Goal: Task Accomplishment & Management: Manage account settings

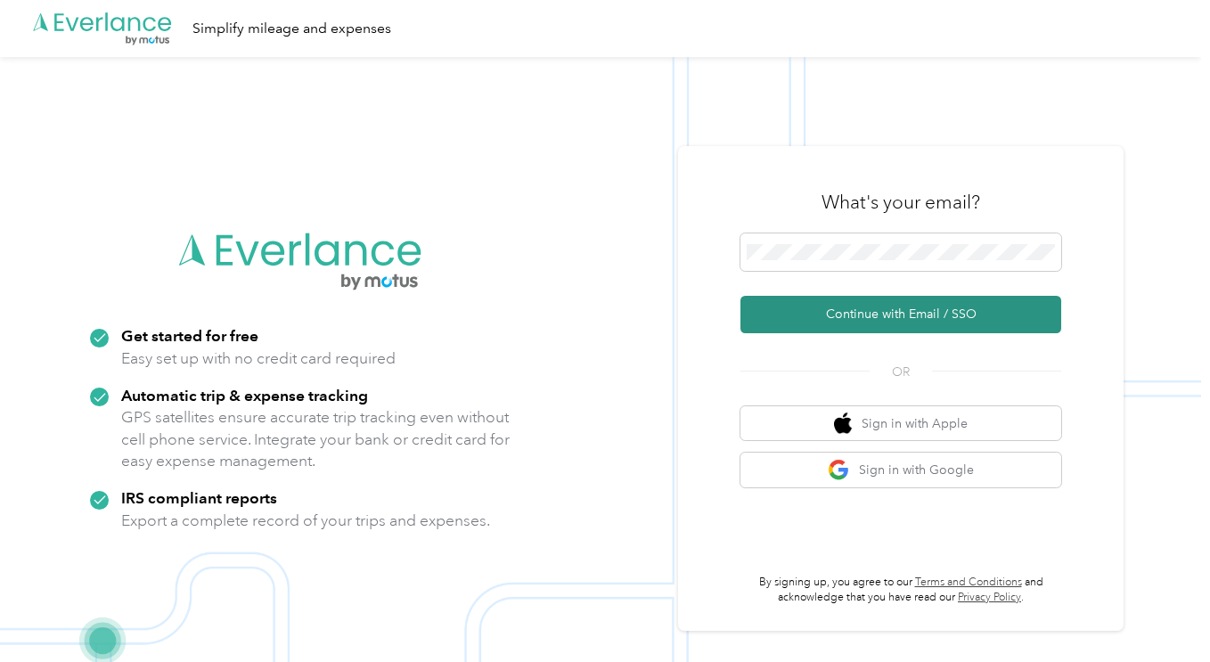
click at [889, 316] on button "Continue with Email / SSO" at bounding box center [901, 314] width 321 height 37
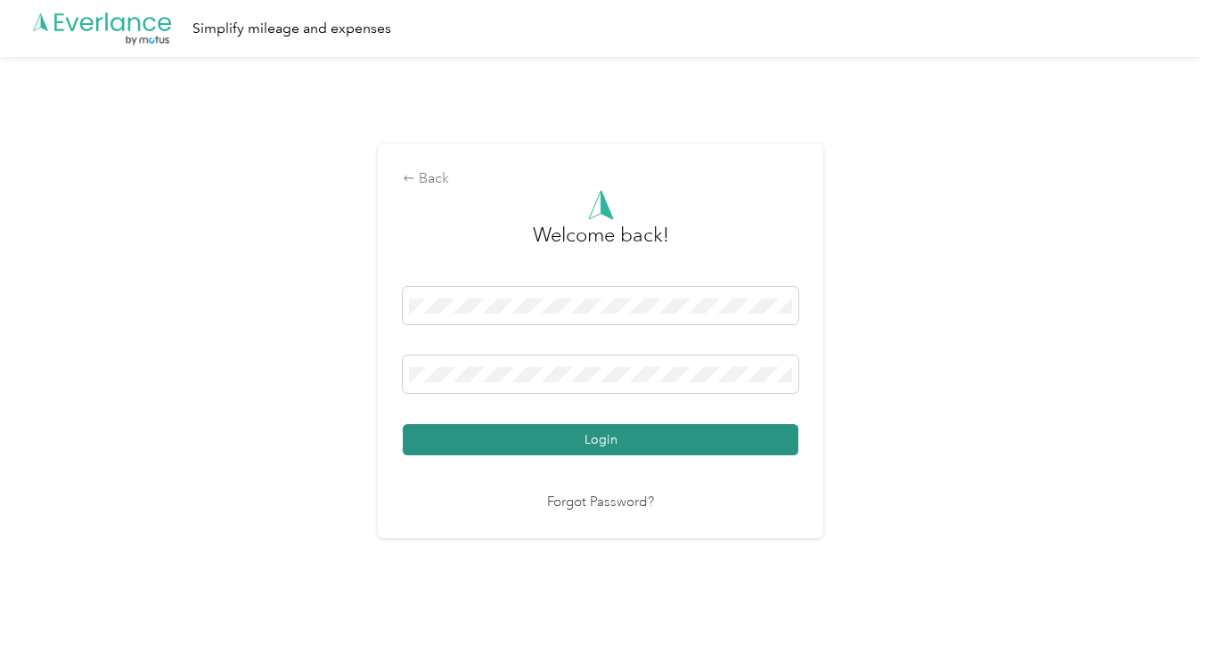
click at [627, 431] on button "Login" at bounding box center [601, 439] width 396 height 31
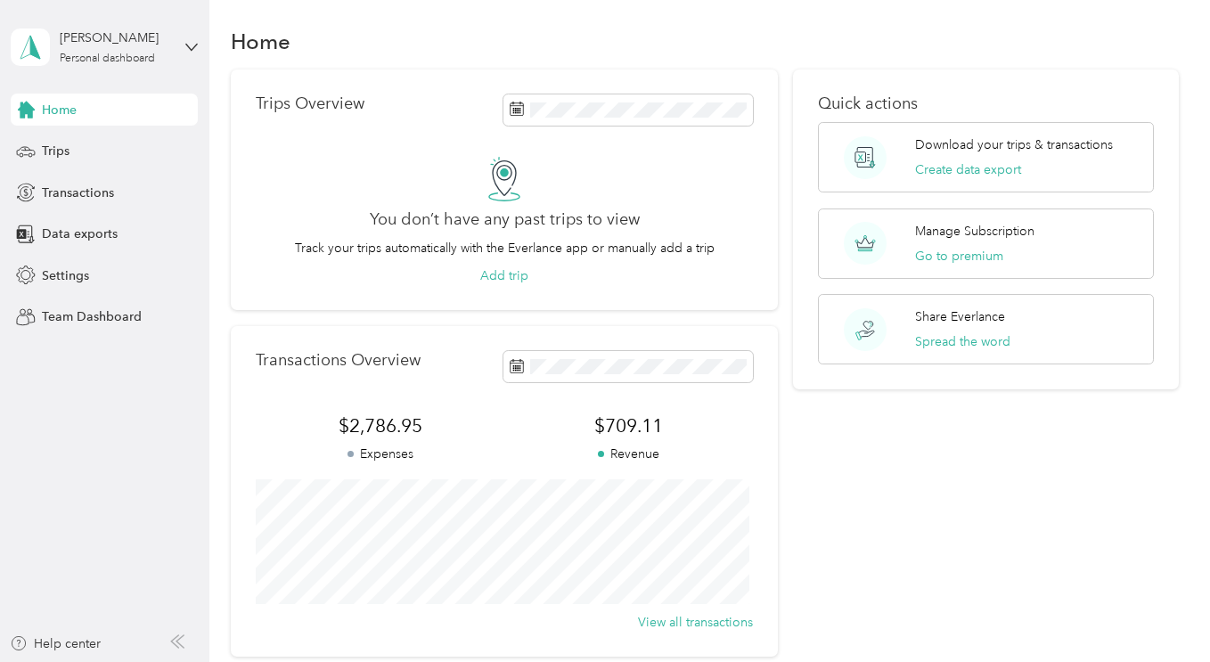
scroll to position [8, 0]
click at [88, 194] on span "Transactions" at bounding box center [78, 193] width 72 height 19
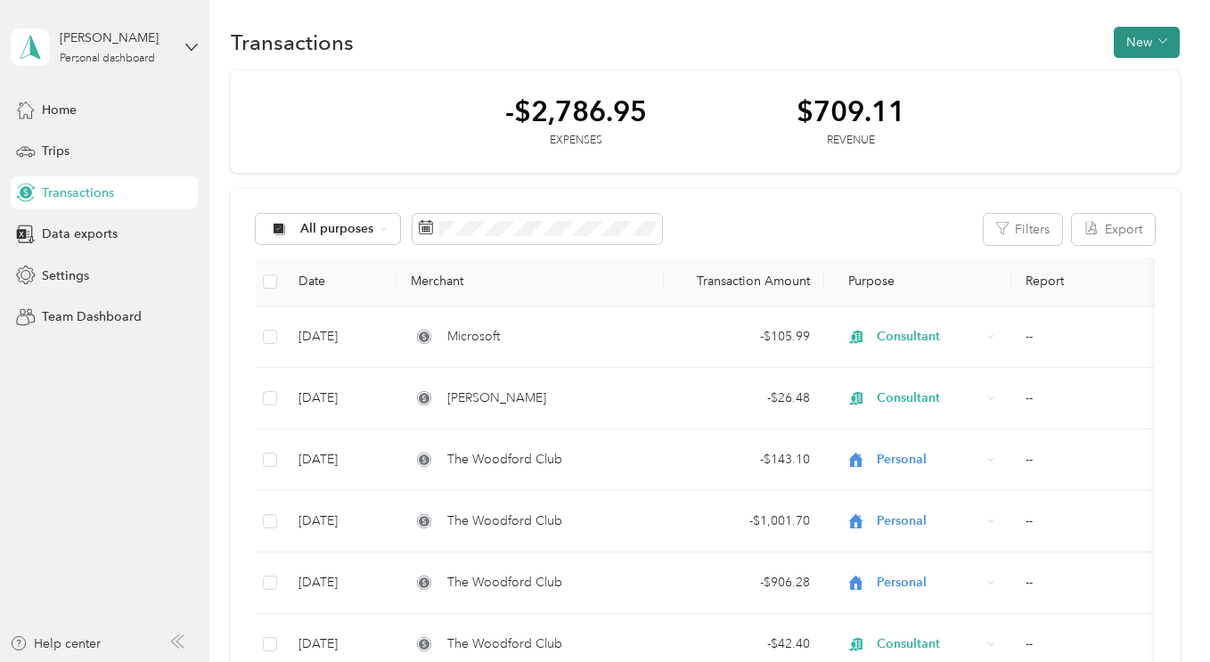
click at [1136, 41] on button "New" at bounding box center [1147, 42] width 66 height 31
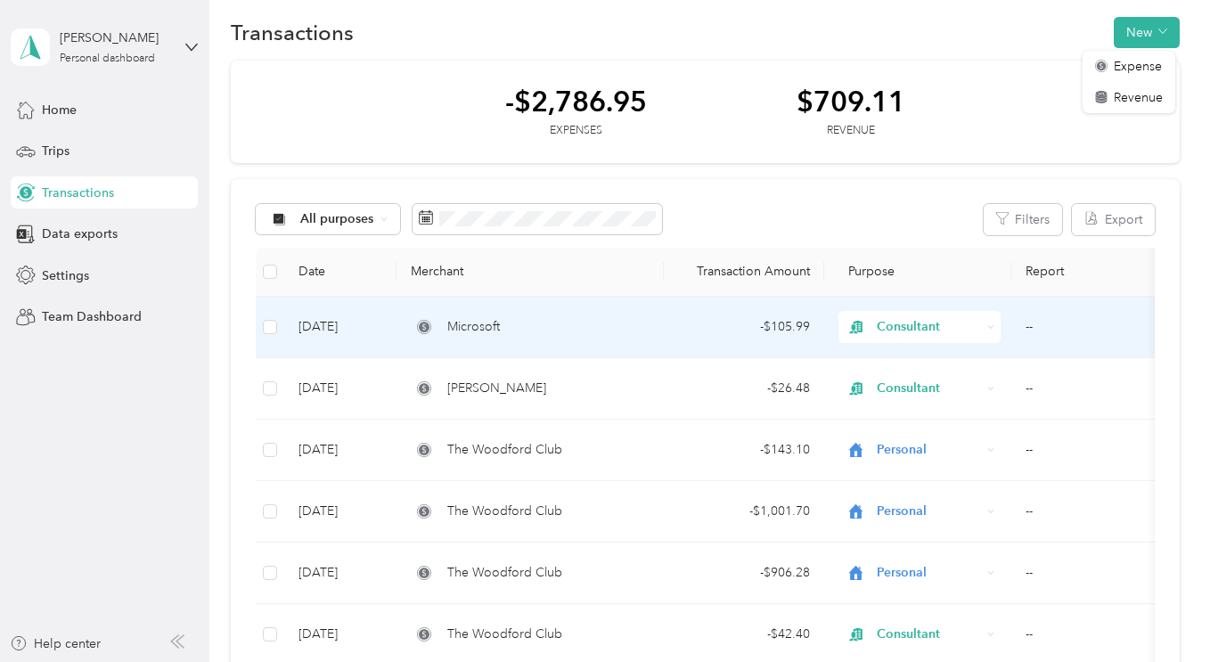
scroll to position [17, 0]
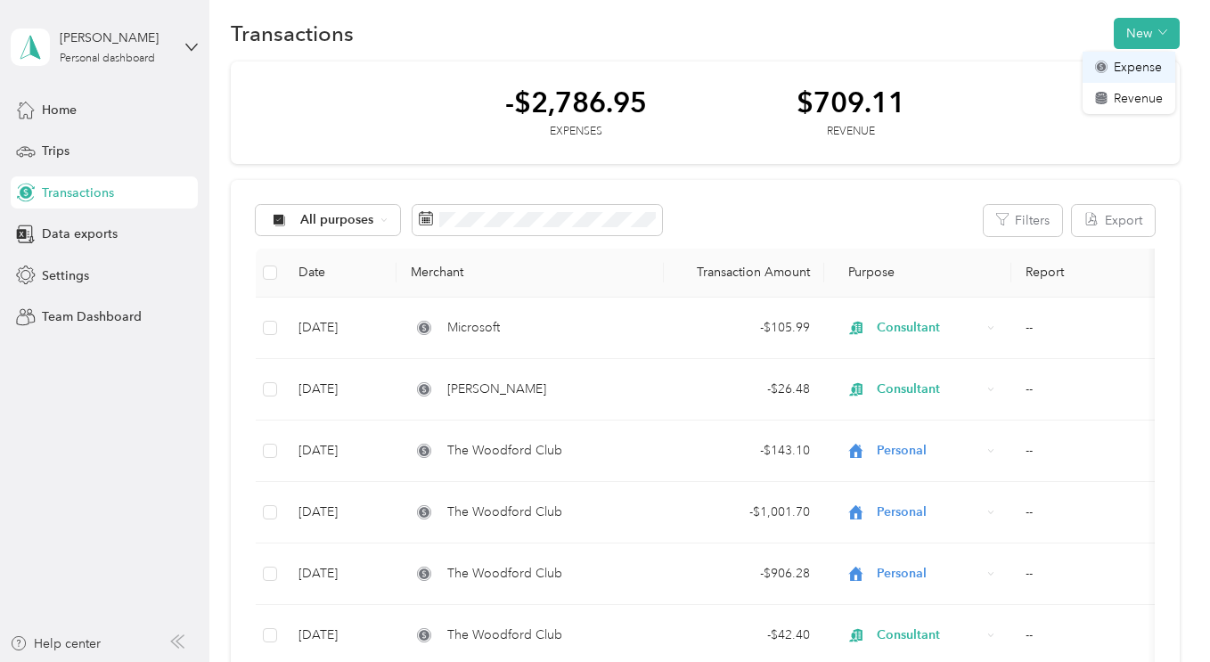
click at [1128, 65] on span "Expense" at bounding box center [1138, 67] width 48 height 19
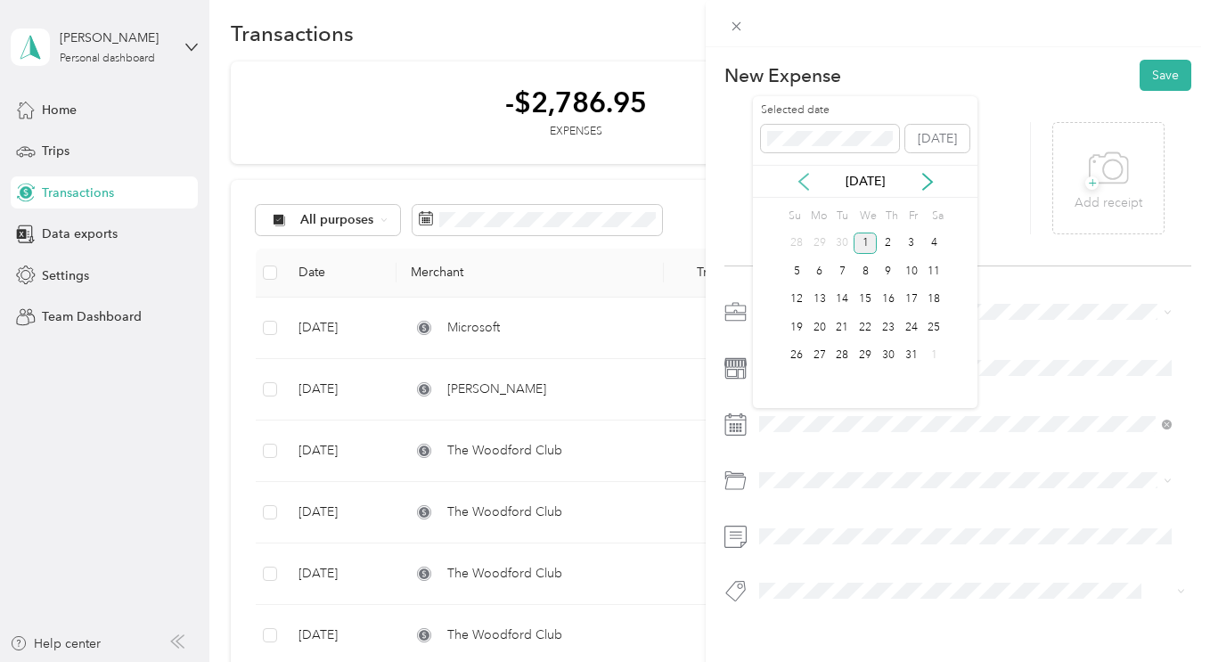
click at [803, 181] on icon at bounding box center [804, 182] width 18 height 18
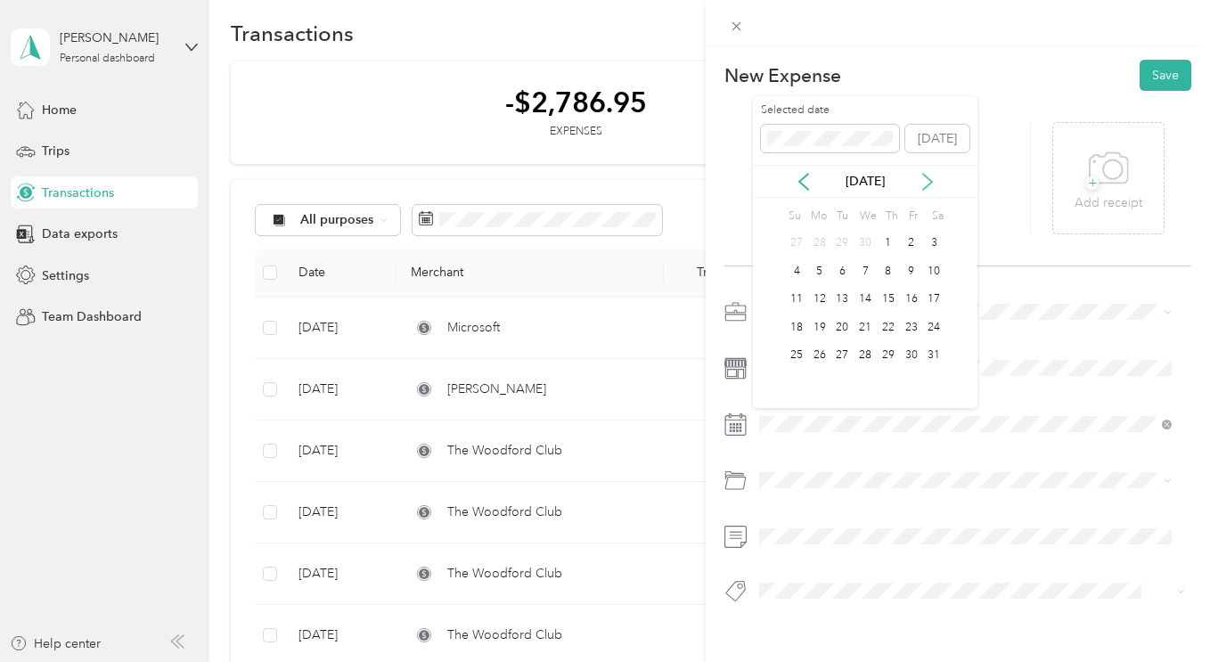
click at [929, 180] on icon at bounding box center [927, 182] width 9 height 16
click at [821, 240] on div "2" at bounding box center [819, 244] width 23 height 22
click at [821, 240] on div "+ Add receipt" at bounding box center [957, 179] width 467 height 176
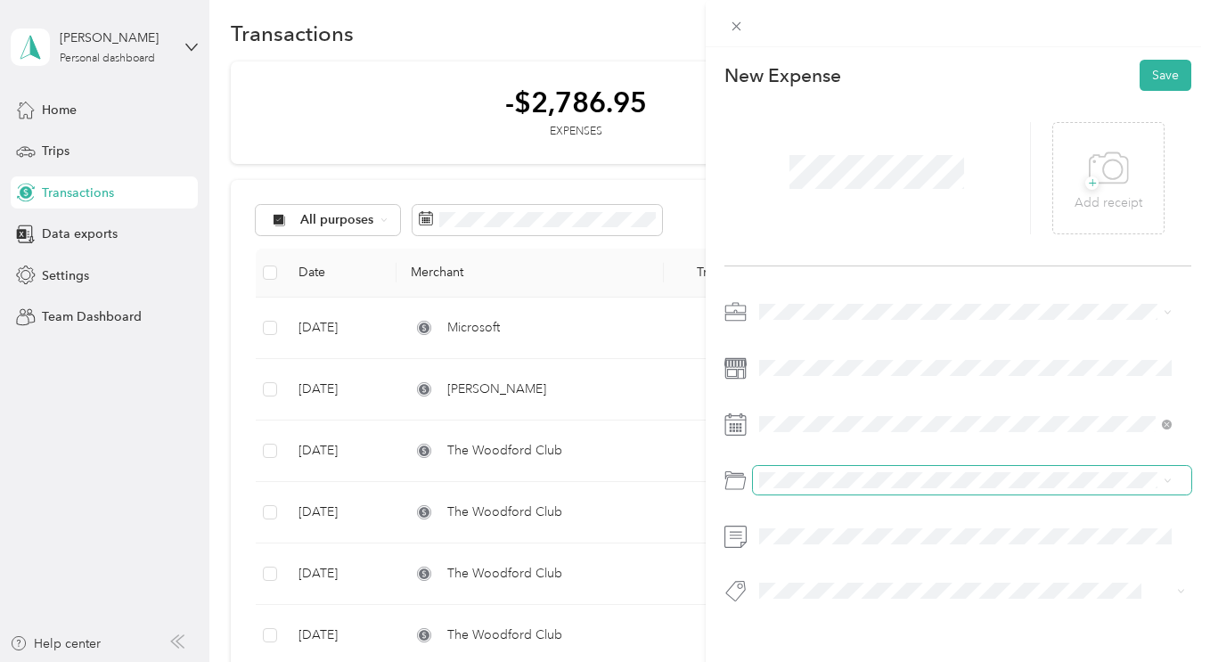
click at [805, 479] on div at bounding box center [957, 457] width 467 height 318
drag, startPoint x: 797, startPoint y: 266, endPoint x: 1113, endPoint y: 449, distance: 365.3
click at [1113, 449] on div at bounding box center [957, 457] width 467 height 318
click at [792, 270] on div "Personal" at bounding box center [965, 264] width 400 height 19
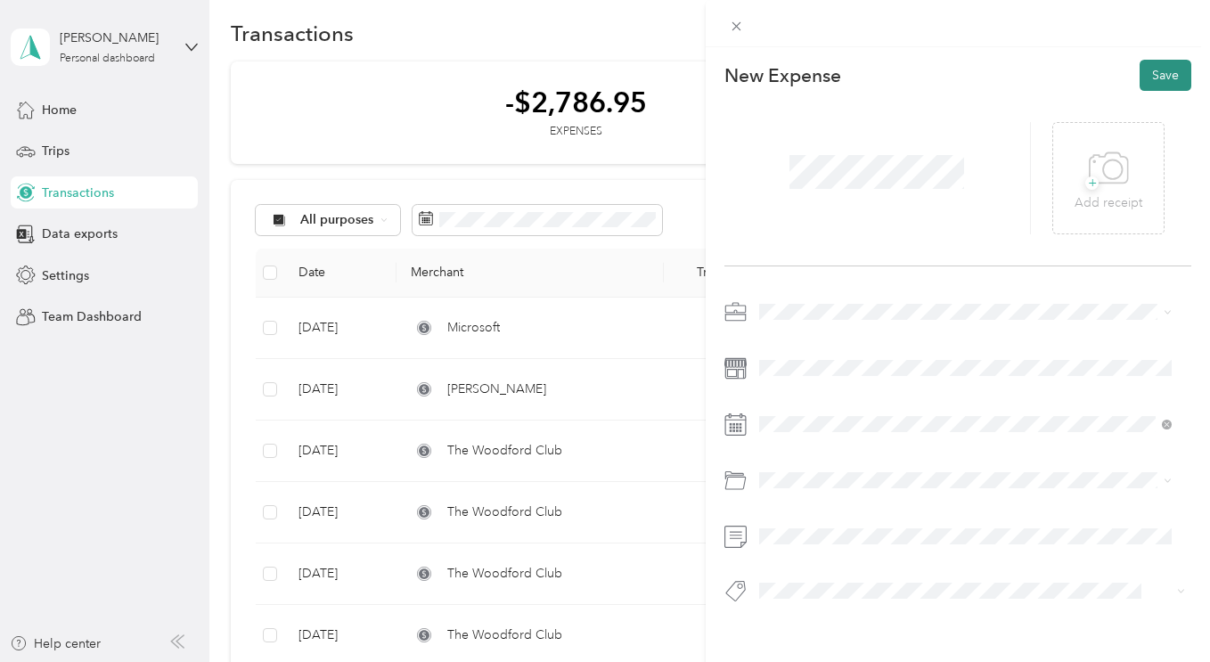
click at [1153, 76] on button "Save" at bounding box center [1166, 75] width 52 height 31
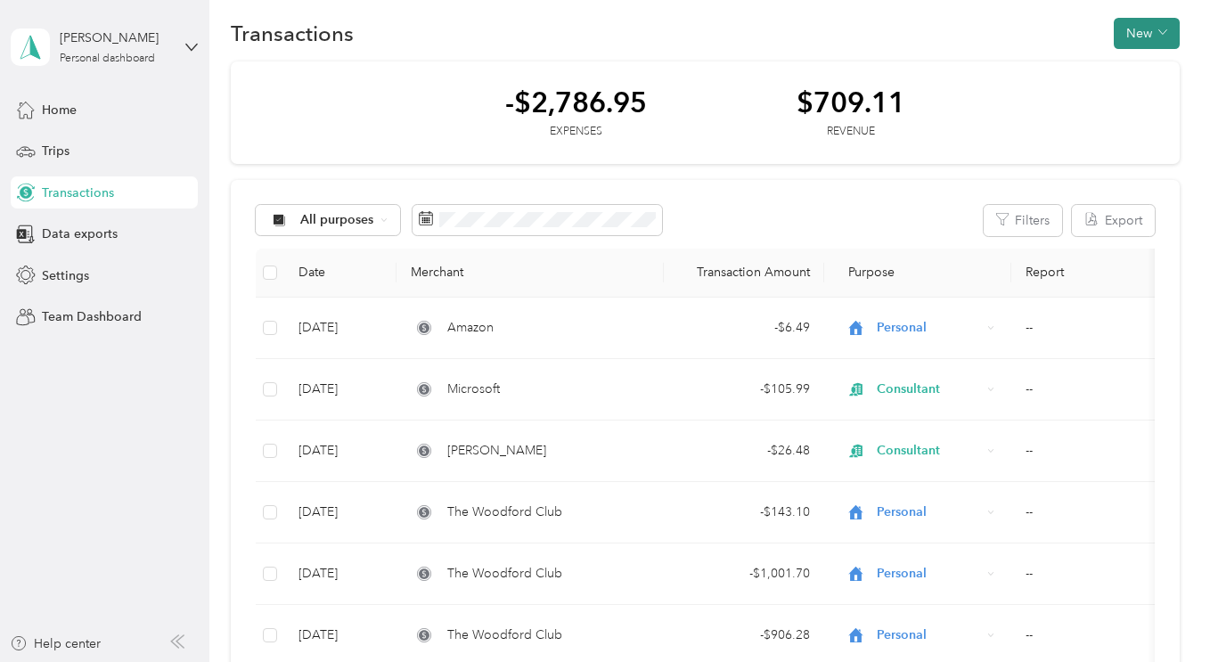
click at [1142, 37] on button "New" at bounding box center [1147, 33] width 66 height 31
click at [1139, 63] on span "Expense" at bounding box center [1138, 67] width 48 height 19
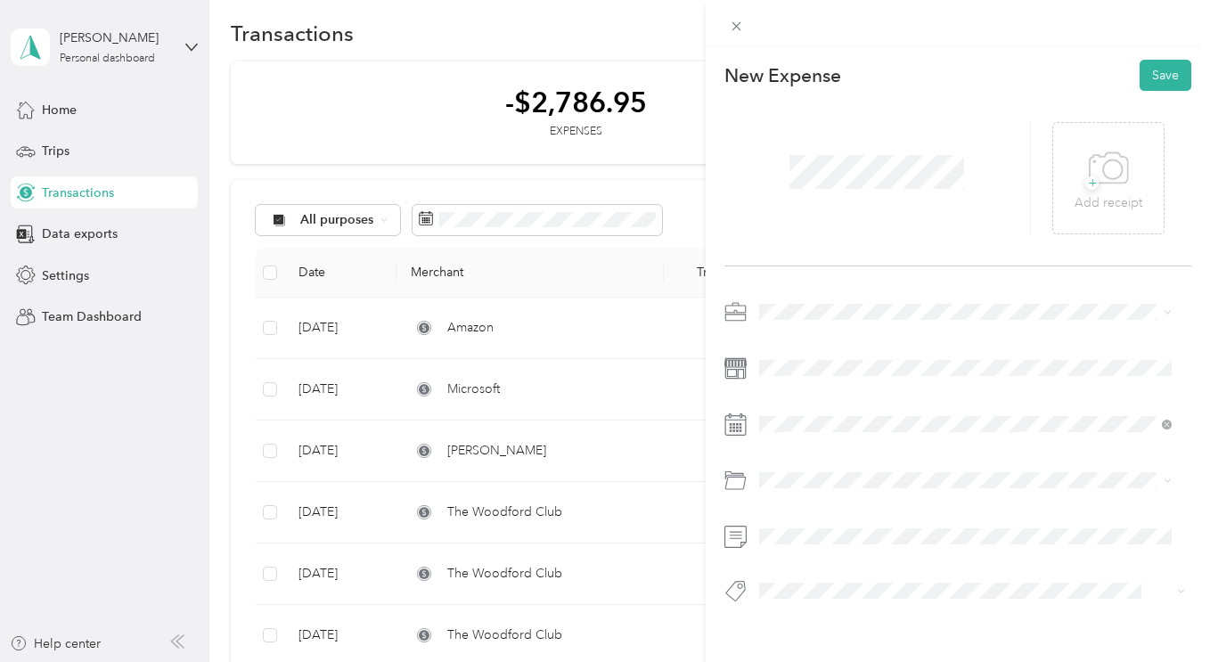
click at [788, 400] on span "Consultant" at bounding box center [795, 397] width 60 height 15
click at [807, 179] on icon at bounding box center [804, 182] width 18 height 18
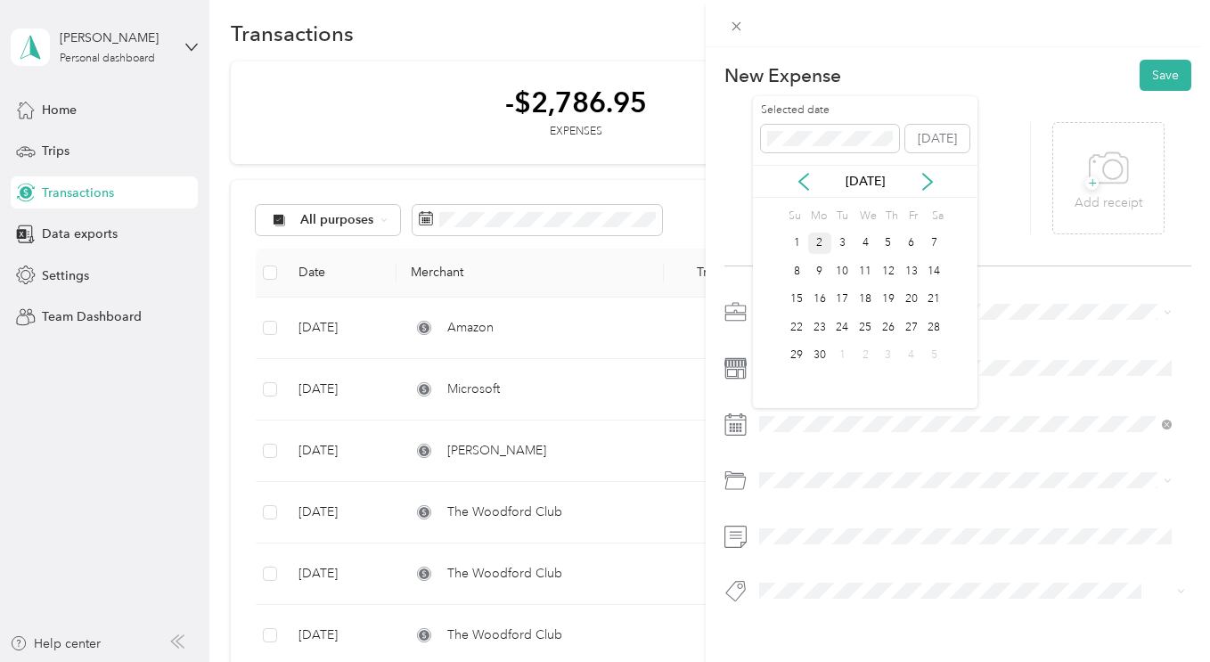
click at [822, 242] on div "2" at bounding box center [819, 244] width 23 height 22
click at [799, 296] on span "supplies" at bounding box center [788, 301] width 46 height 15
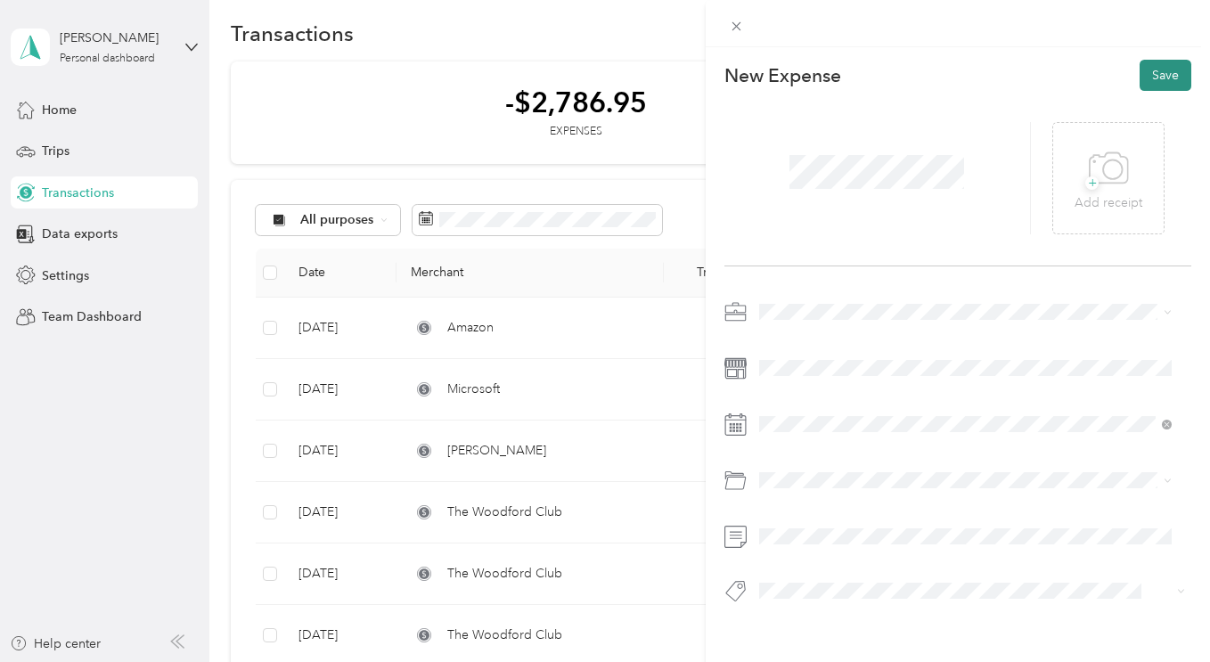
click at [1142, 76] on button "Save" at bounding box center [1166, 75] width 52 height 31
click at [1164, 70] on button "Save" at bounding box center [1166, 75] width 52 height 31
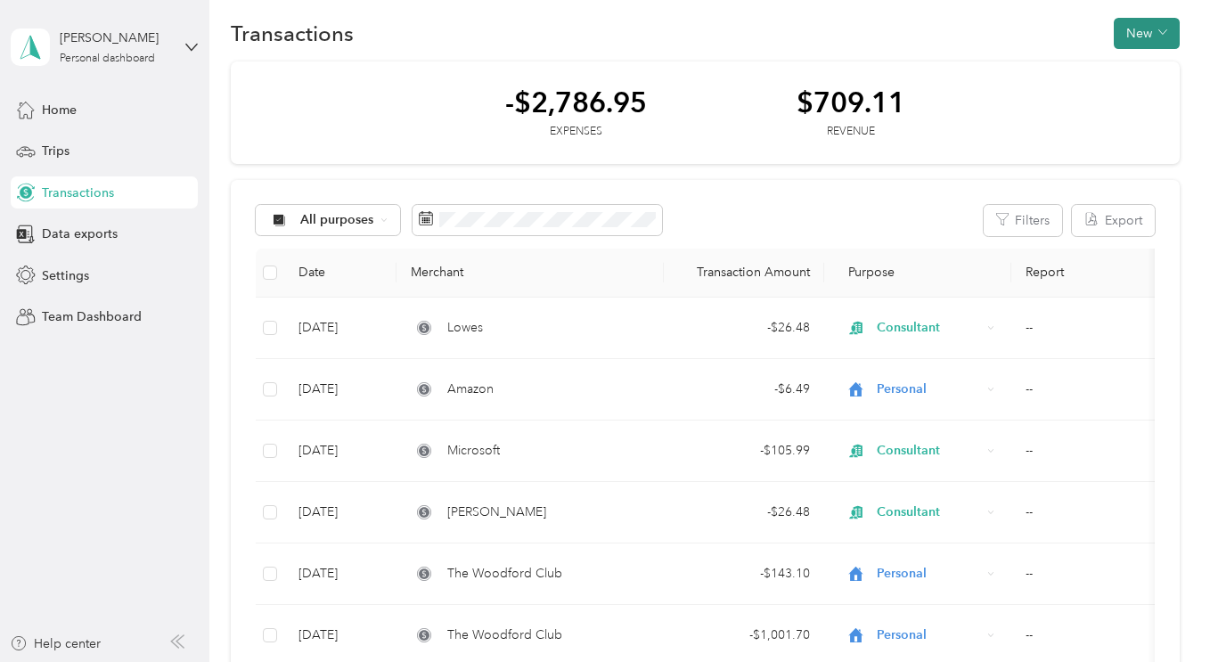
click at [1143, 29] on button "New" at bounding box center [1147, 33] width 66 height 31
click at [1132, 63] on span "Expense" at bounding box center [1138, 67] width 48 height 19
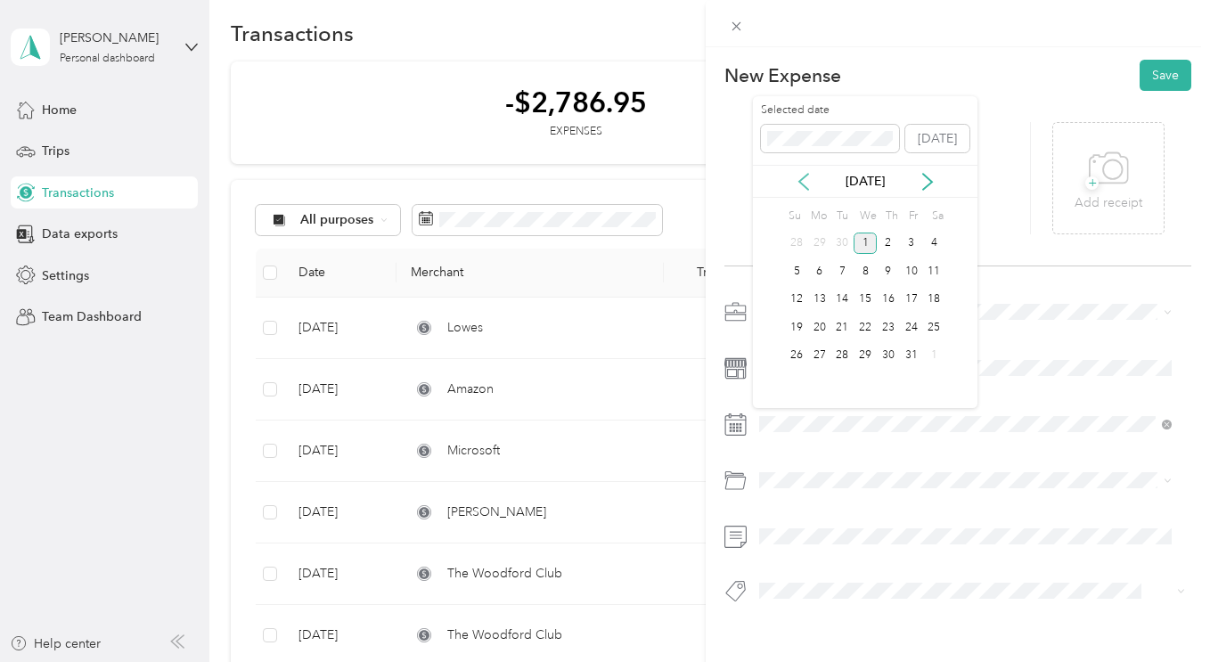
click at [806, 183] on icon at bounding box center [804, 182] width 18 height 18
click at [821, 248] on div "2" at bounding box center [819, 244] width 23 height 22
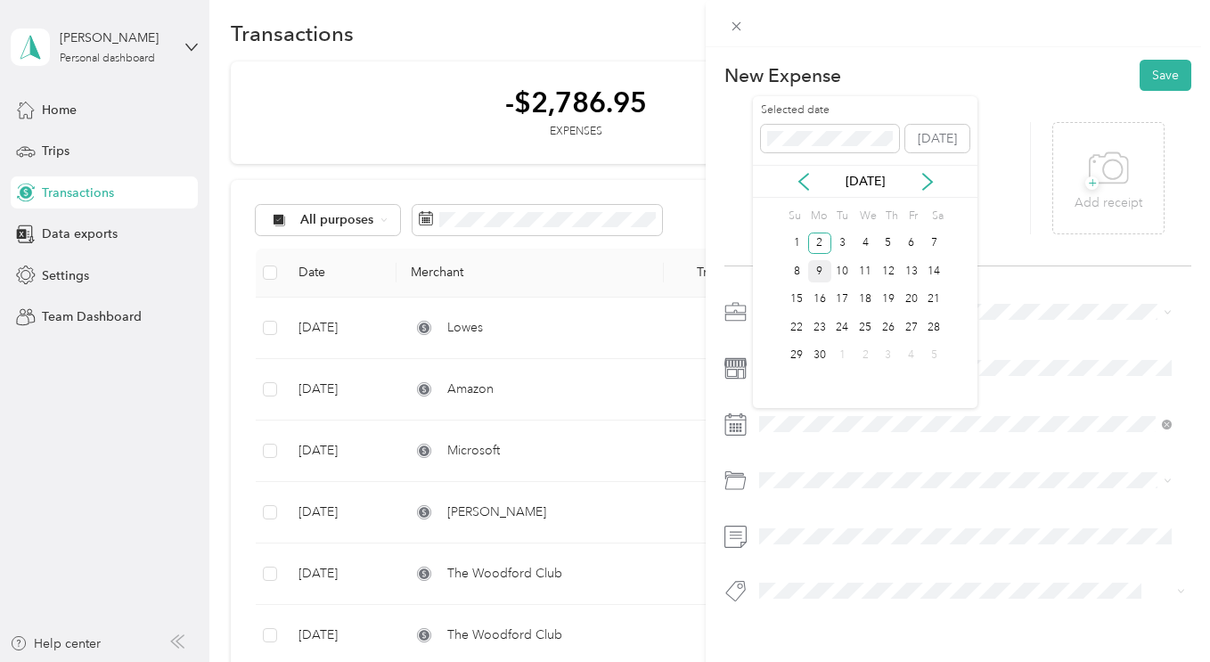
click at [823, 270] on div "9" at bounding box center [819, 271] width 23 height 22
click at [804, 270] on div "Personal" at bounding box center [965, 267] width 400 height 19
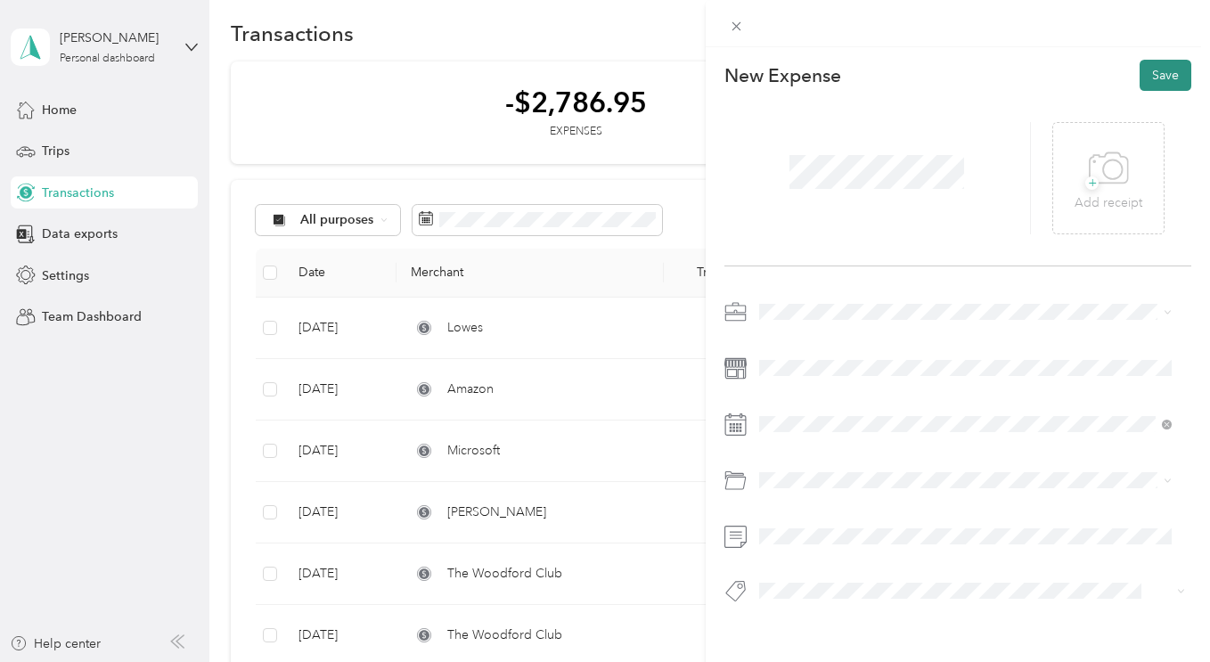
click at [1155, 70] on button "Save" at bounding box center [1166, 75] width 52 height 31
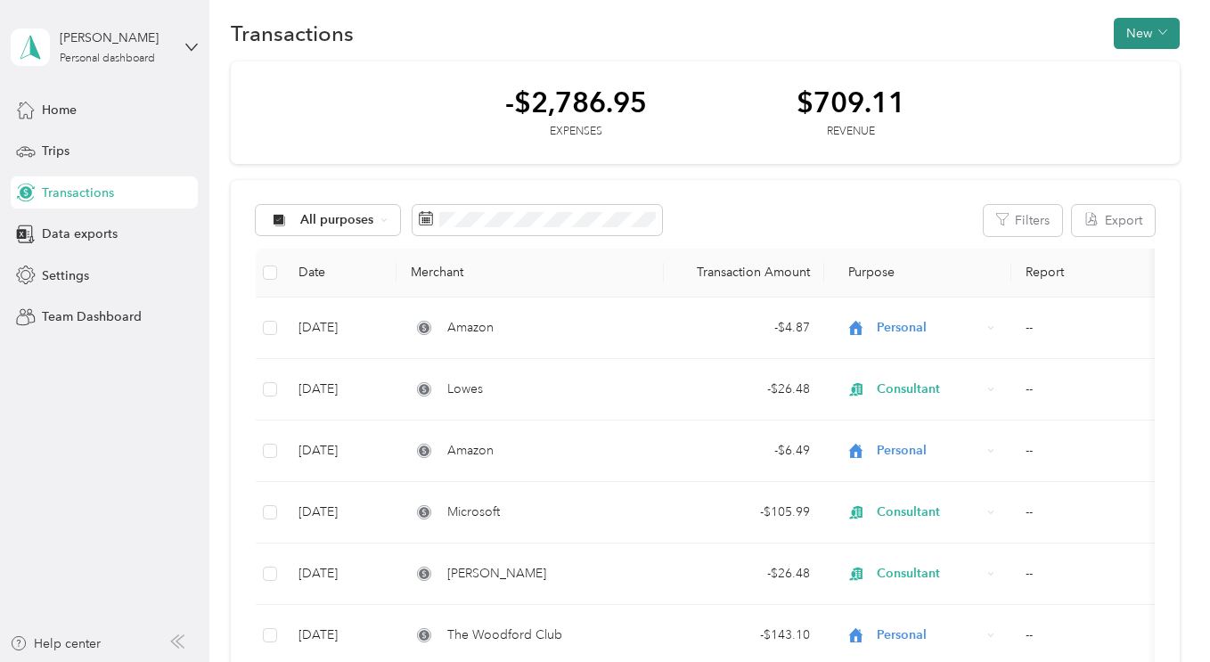
click at [1158, 31] on icon "button" at bounding box center [1162, 32] width 8 height 4
click at [1134, 70] on span "Expense" at bounding box center [1138, 67] width 48 height 19
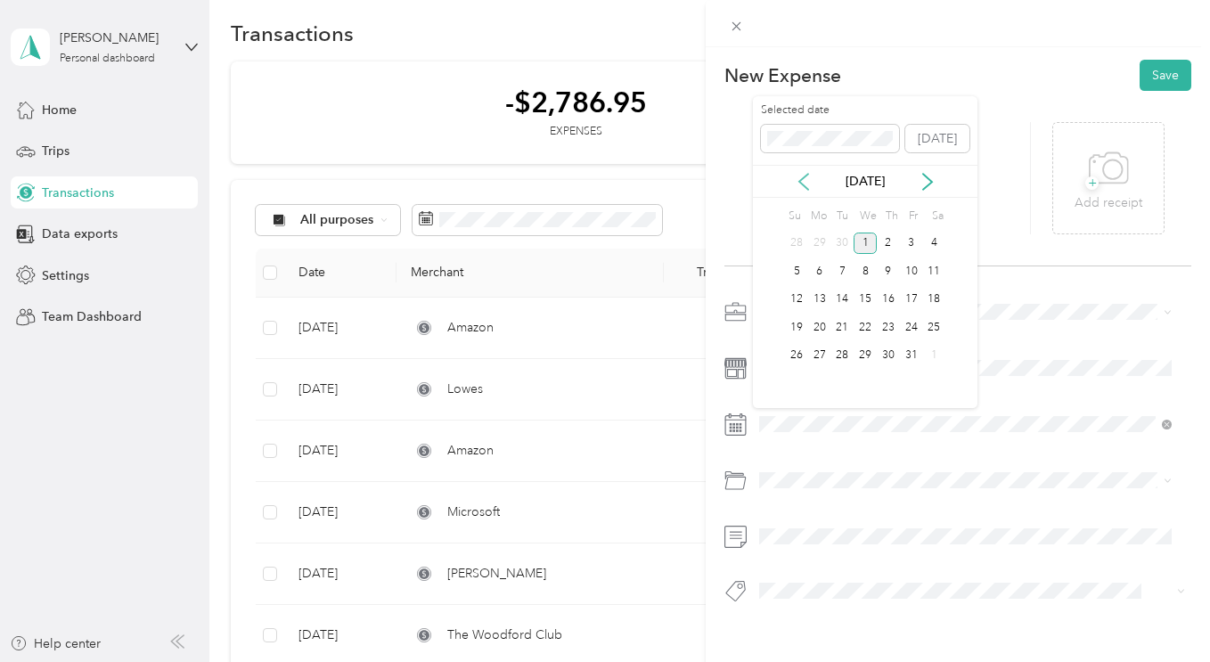
click at [804, 183] on icon at bounding box center [804, 182] width 18 height 18
click at [821, 299] on div "16" at bounding box center [819, 300] width 23 height 22
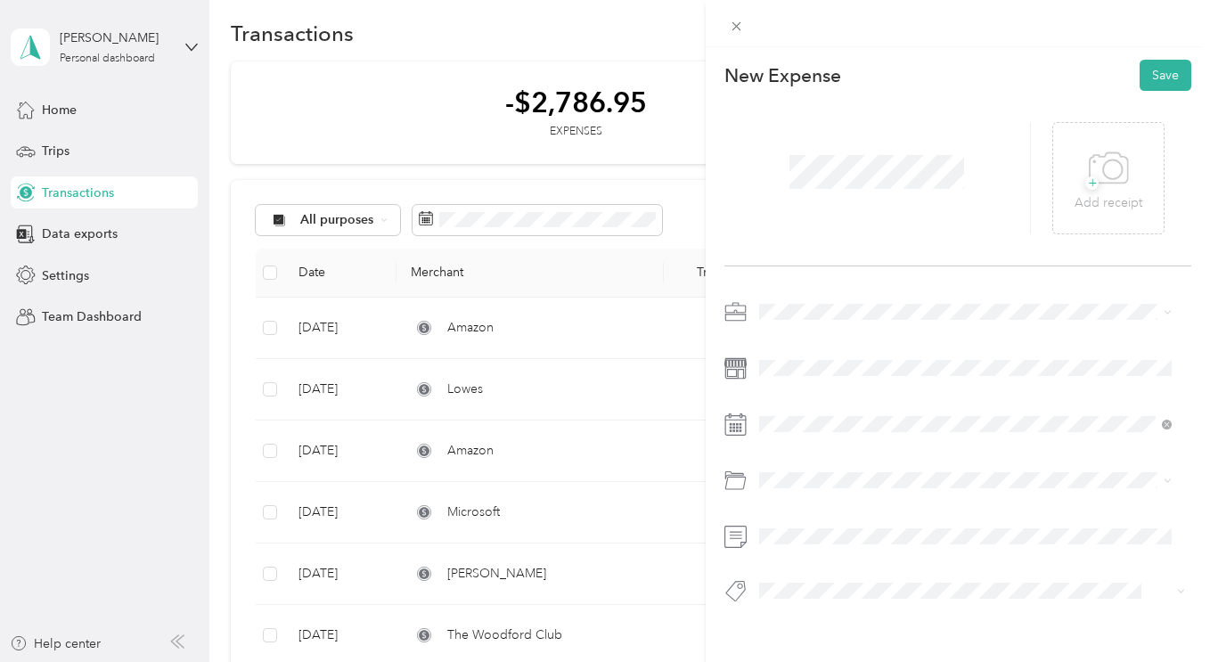
click at [804, 269] on div "Personal" at bounding box center [965, 263] width 400 height 19
click at [1160, 79] on button "Save" at bounding box center [1166, 75] width 52 height 31
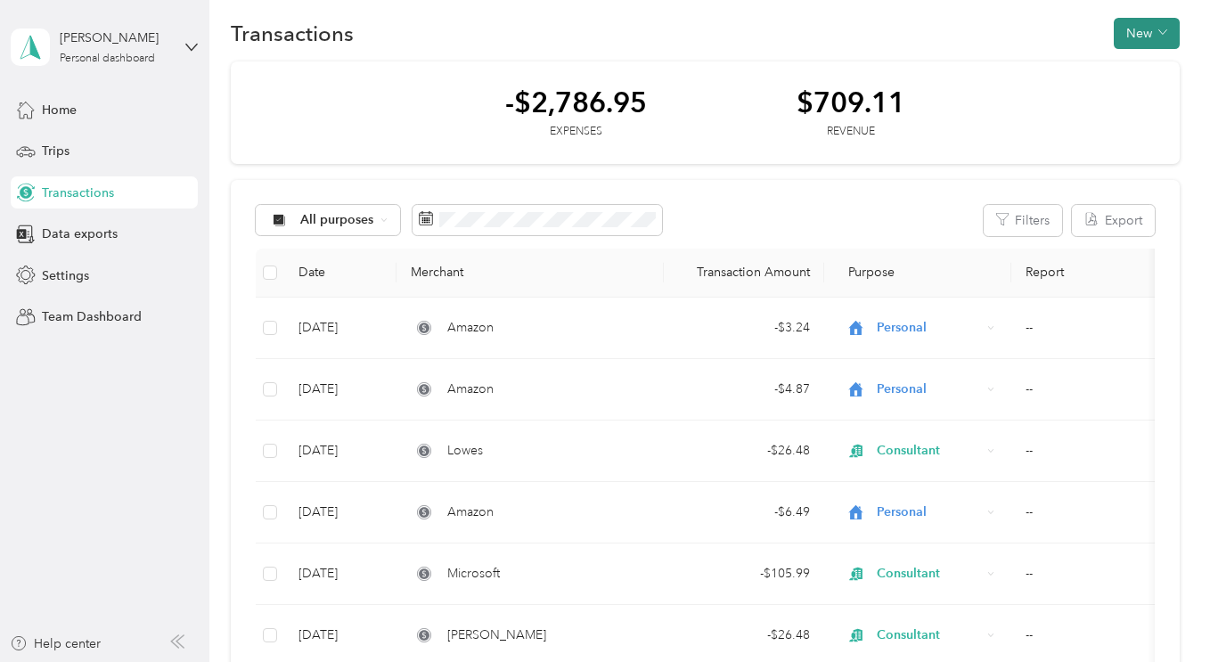
click at [1137, 26] on button "New" at bounding box center [1147, 33] width 66 height 31
click at [1128, 67] on span "Expense" at bounding box center [1138, 67] width 48 height 19
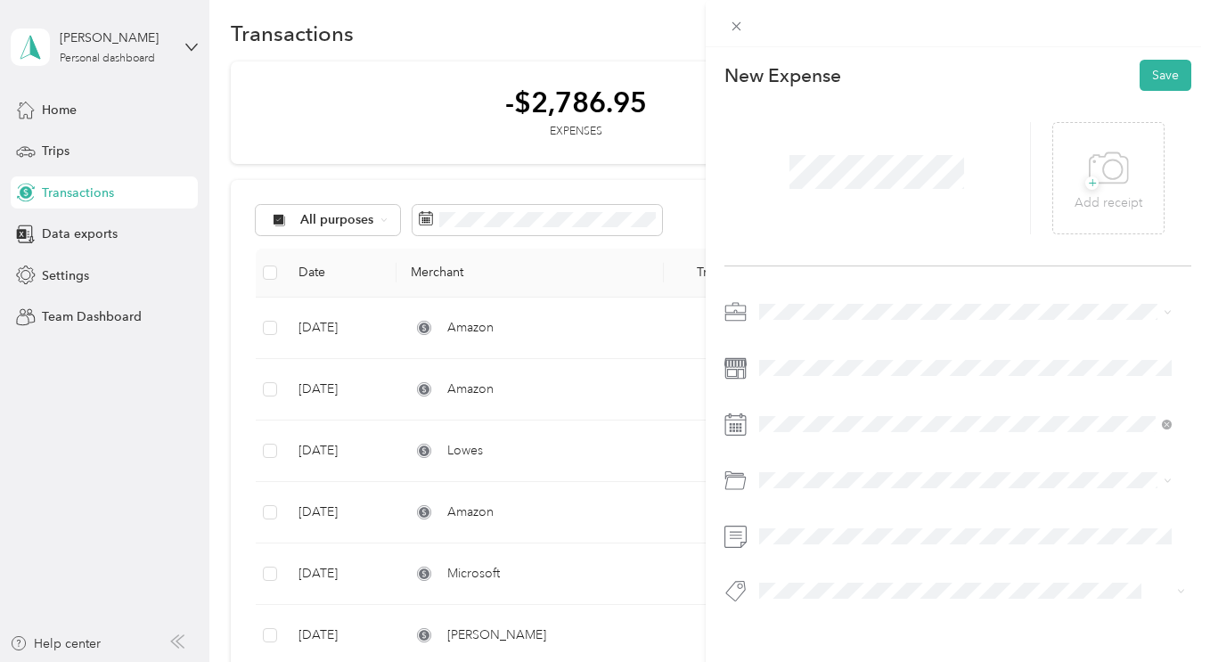
click at [786, 399] on span "Consultant" at bounding box center [795, 398] width 60 height 15
click at [805, 185] on icon at bounding box center [804, 182] width 18 height 18
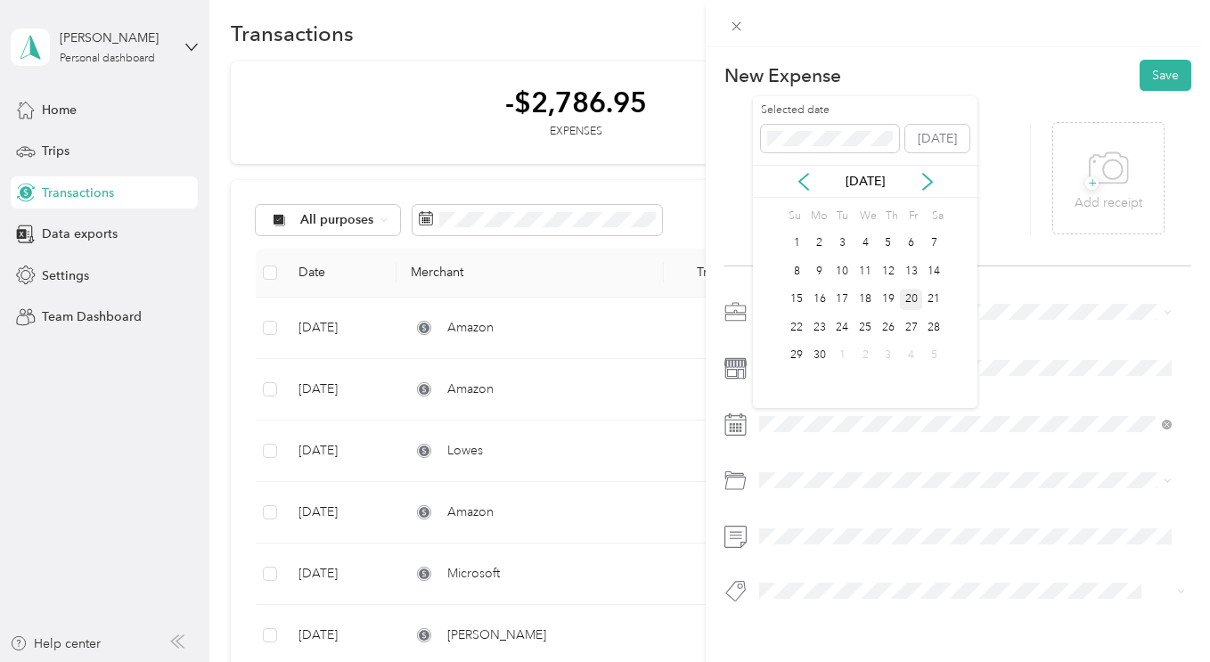
click at [910, 305] on div "20" at bounding box center [911, 300] width 23 height 22
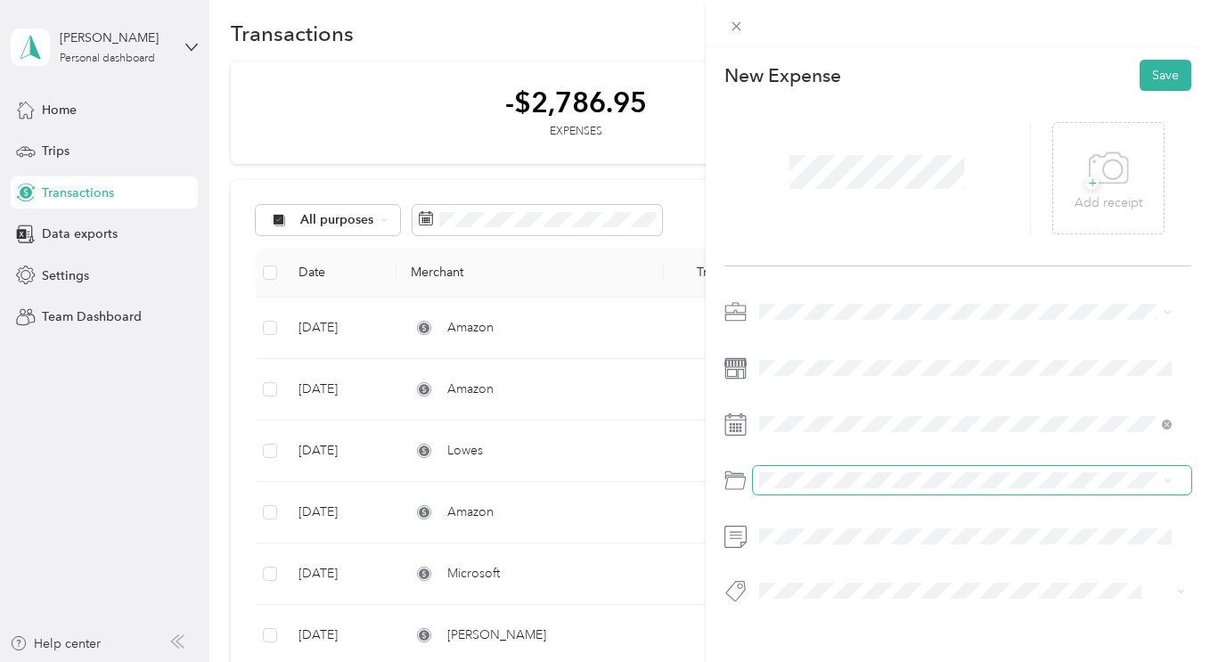
click at [795, 479] on span at bounding box center [972, 480] width 438 height 29
click at [806, 304] on li "supplies" at bounding box center [965, 302] width 425 height 31
click at [882, 285] on div "New Expense Save + Add receipt" at bounding box center [958, 362] width 504 height 631
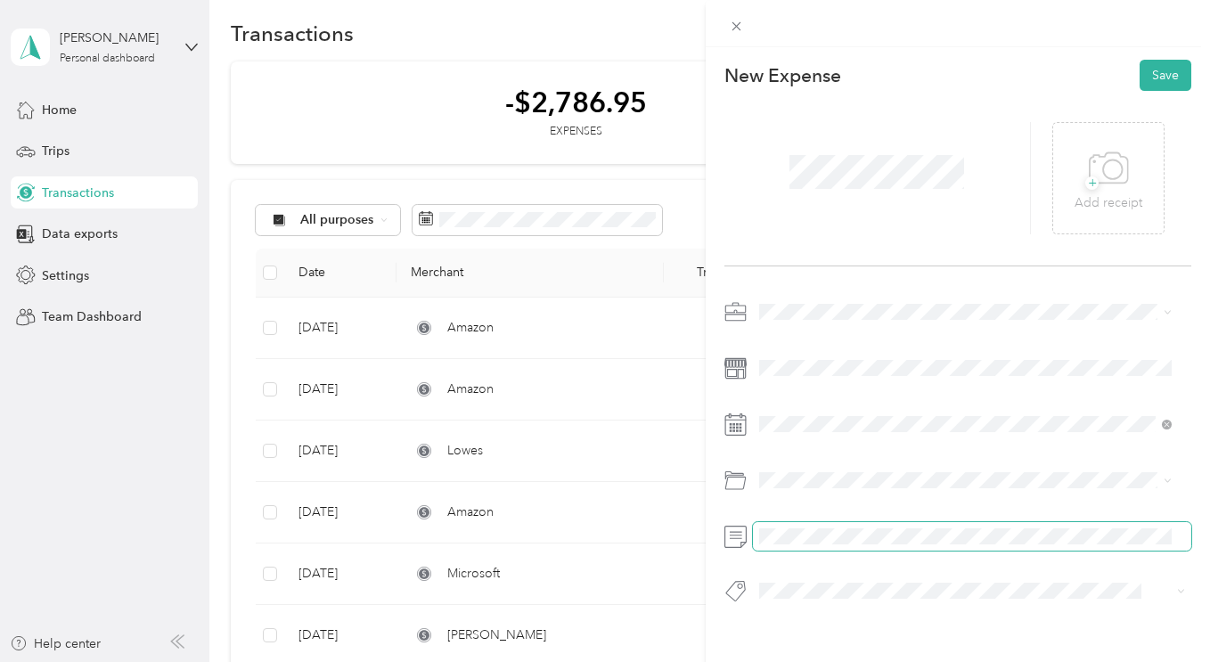
click at [847, 554] on div at bounding box center [957, 457] width 467 height 318
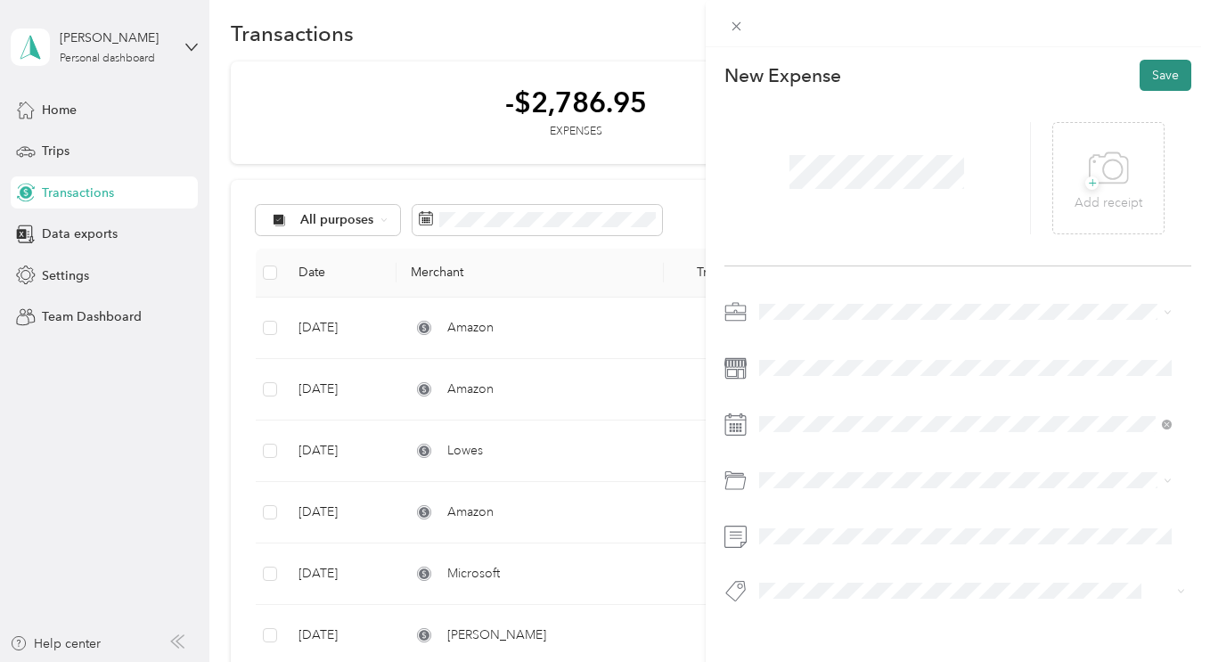
click at [1150, 81] on button "Save" at bounding box center [1166, 75] width 52 height 31
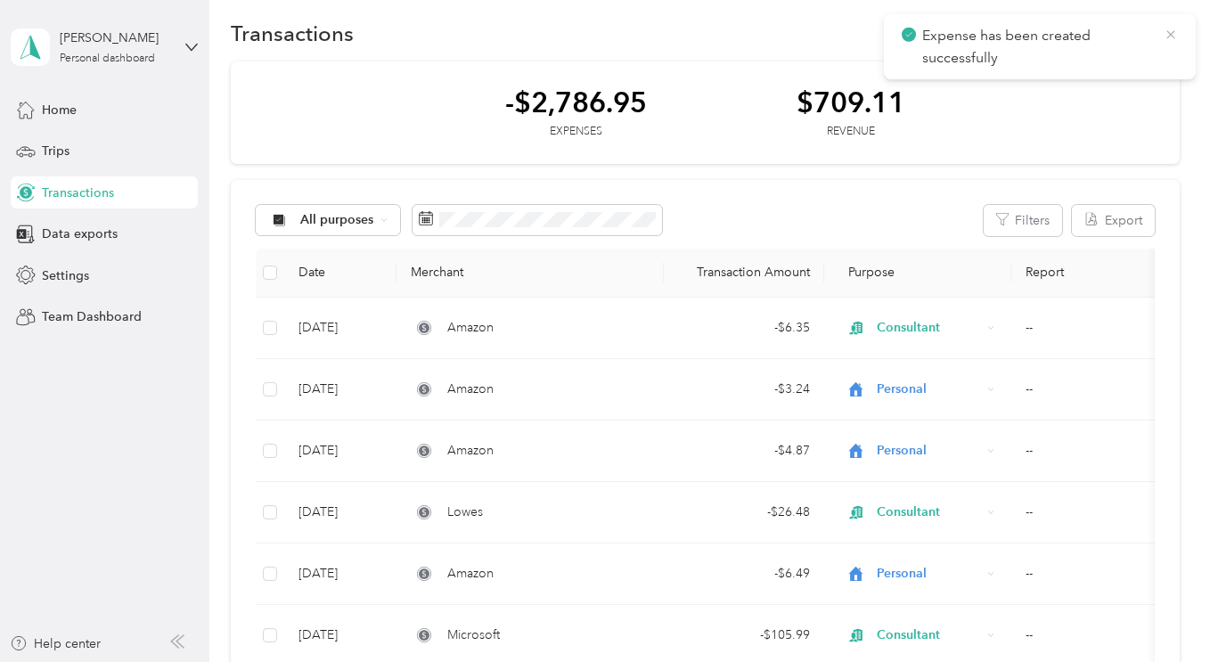
click at [1172, 31] on icon at bounding box center [1171, 35] width 14 height 16
drag, startPoint x: 1145, startPoint y: 45, endPoint x: 1160, endPoint y: 35, distance: 18.5
click at [1160, 35] on button "New" at bounding box center [1147, 33] width 66 height 31
click at [1160, 35] on icon "button" at bounding box center [1162, 32] width 9 height 9
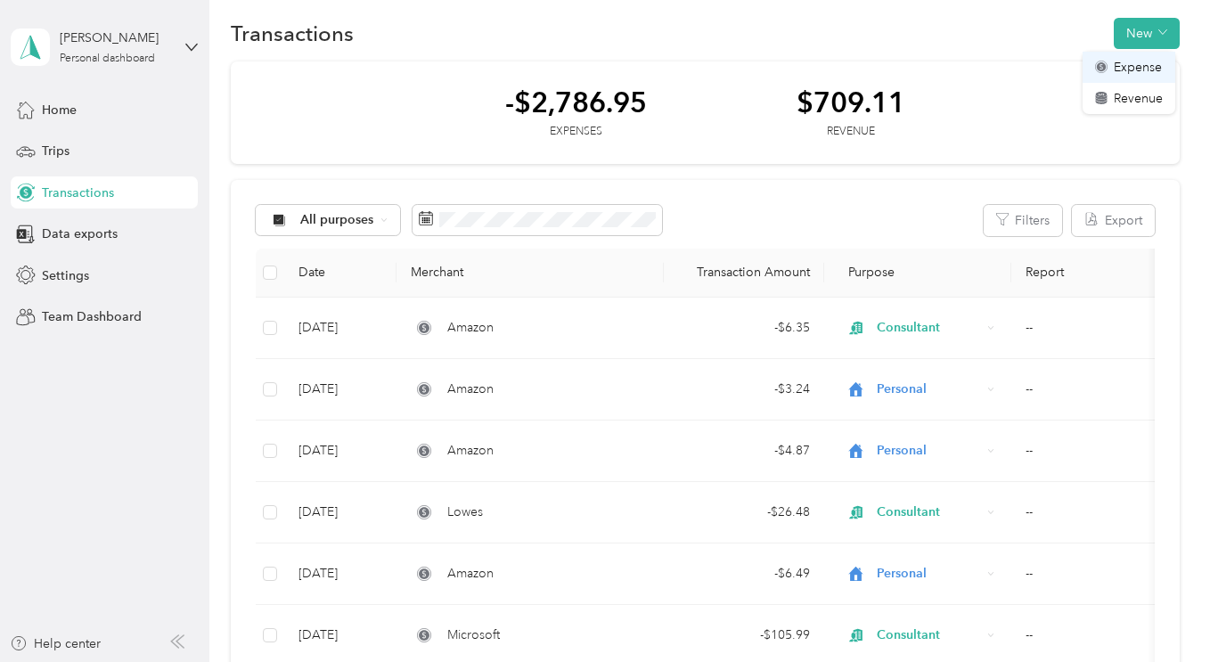
click at [1138, 61] on span "Expense" at bounding box center [1138, 67] width 48 height 19
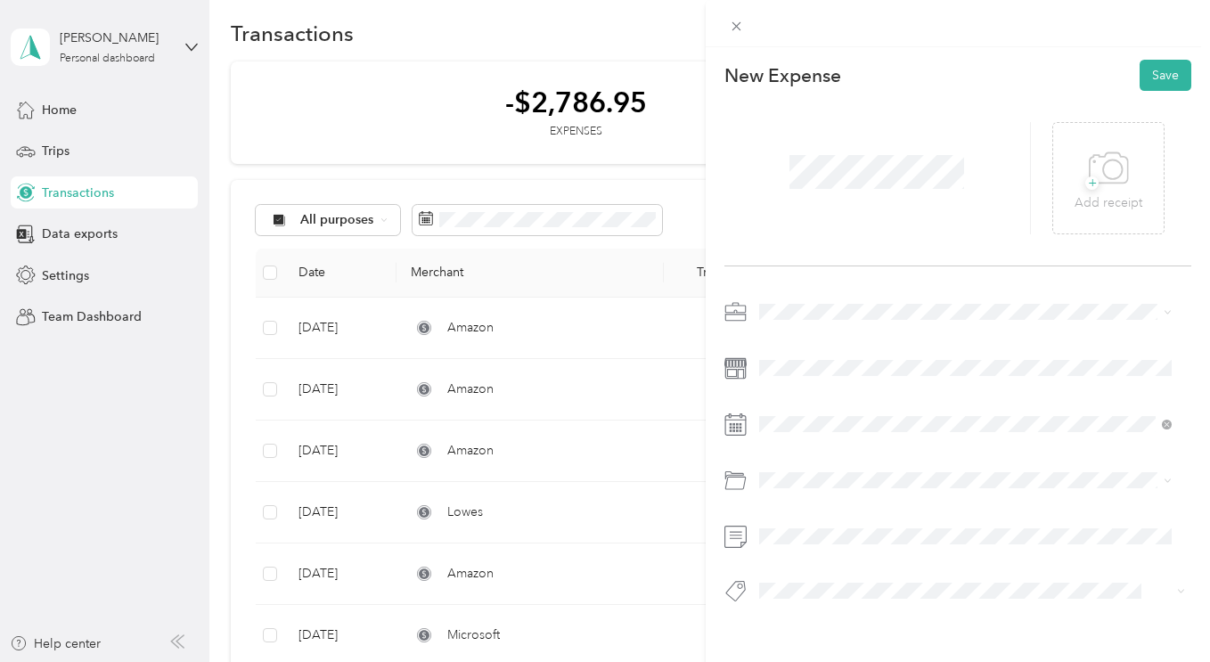
click at [790, 403] on div "Consultant" at bounding box center [965, 405] width 400 height 19
click at [807, 176] on icon at bounding box center [804, 182] width 18 height 18
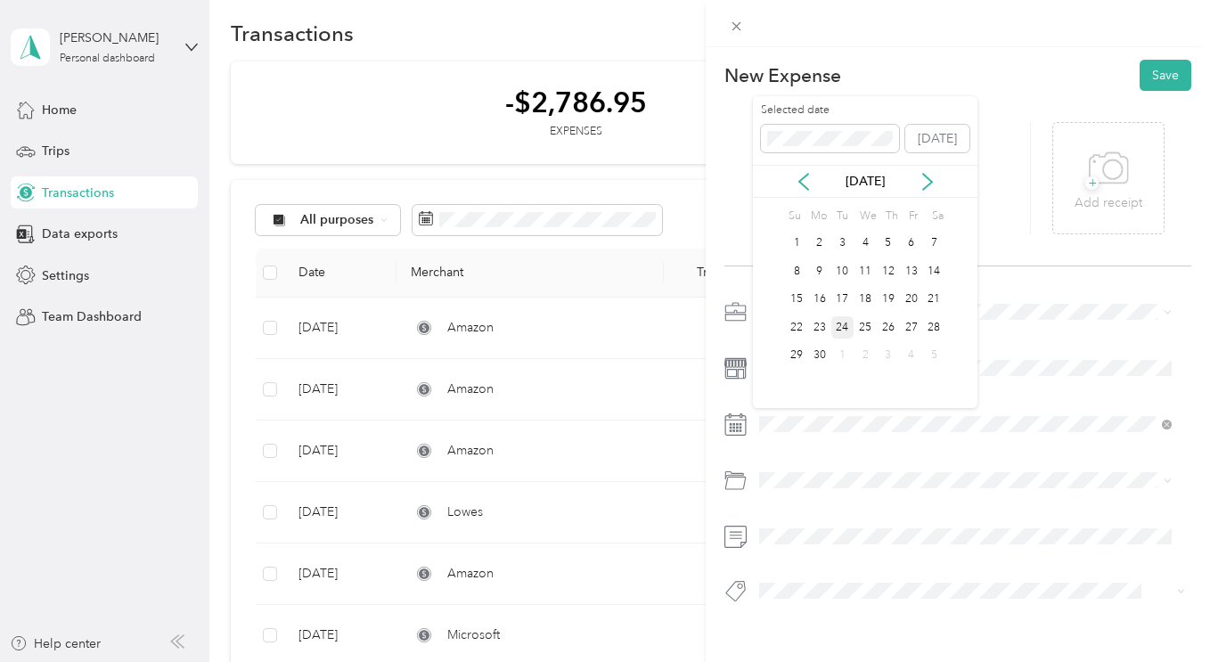
click at [845, 323] on div "24" at bounding box center [842, 327] width 23 height 22
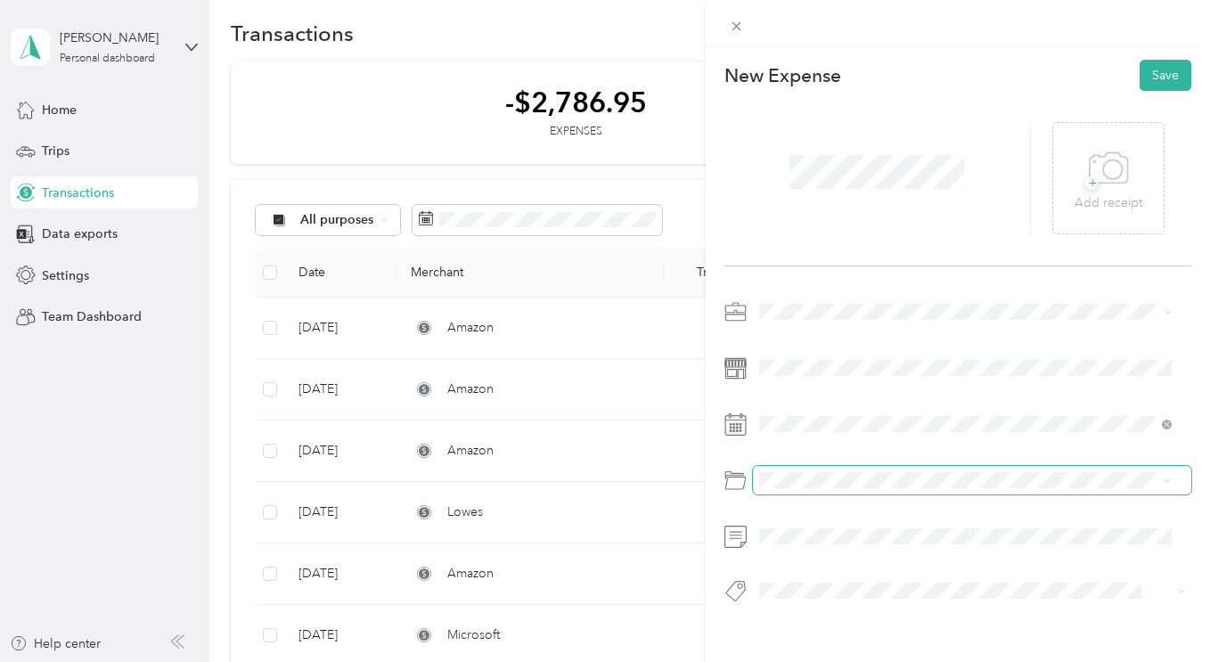
click at [797, 469] on span at bounding box center [972, 480] width 438 height 29
click at [807, 299] on div "supplies" at bounding box center [965, 292] width 400 height 19
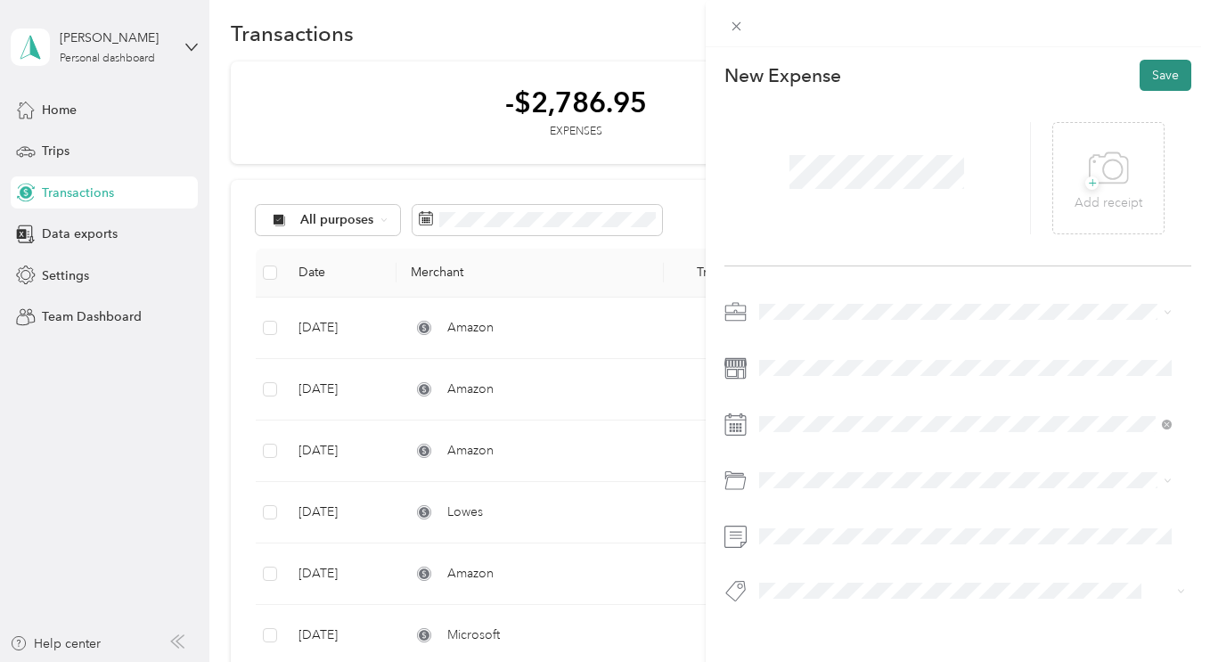
click at [1142, 78] on button "Save" at bounding box center [1166, 75] width 52 height 31
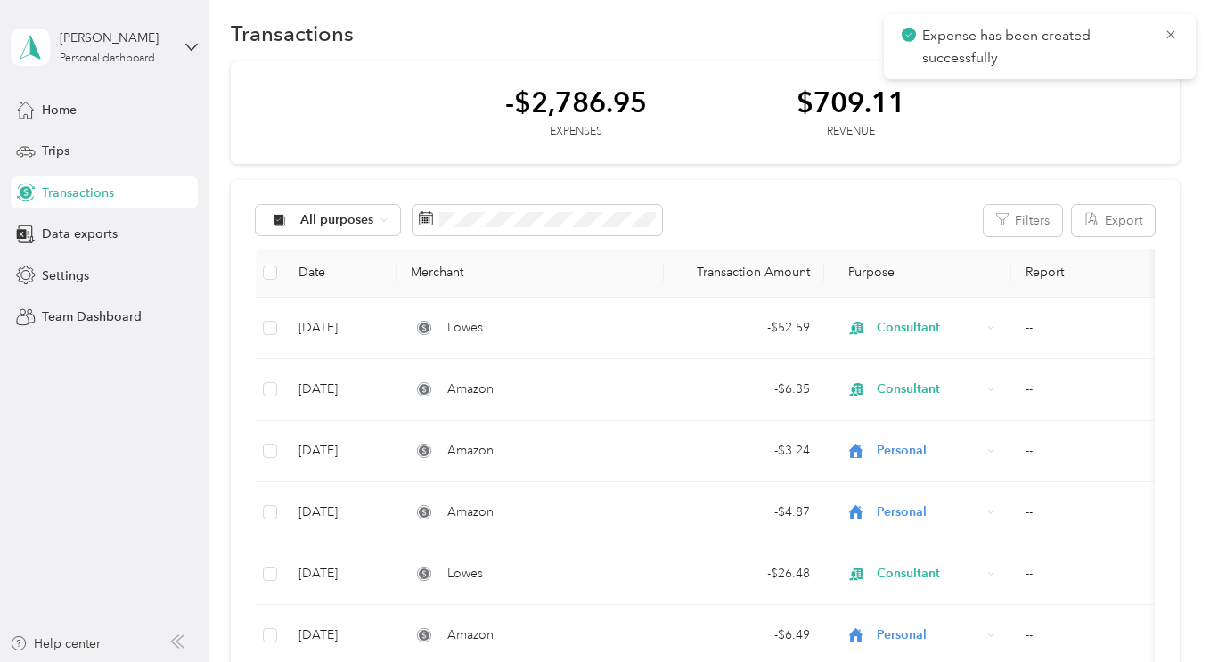
click at [1081, 136] on div "-$2,786.95 Expenses $709.11 Revenue" at bounding box center [705, 112] width 948 height 103
click at [1092, 129] on div "-$2,786.95 Expenses $709.11 Revenue" at bounding box center [705, 112] width 948 height 103
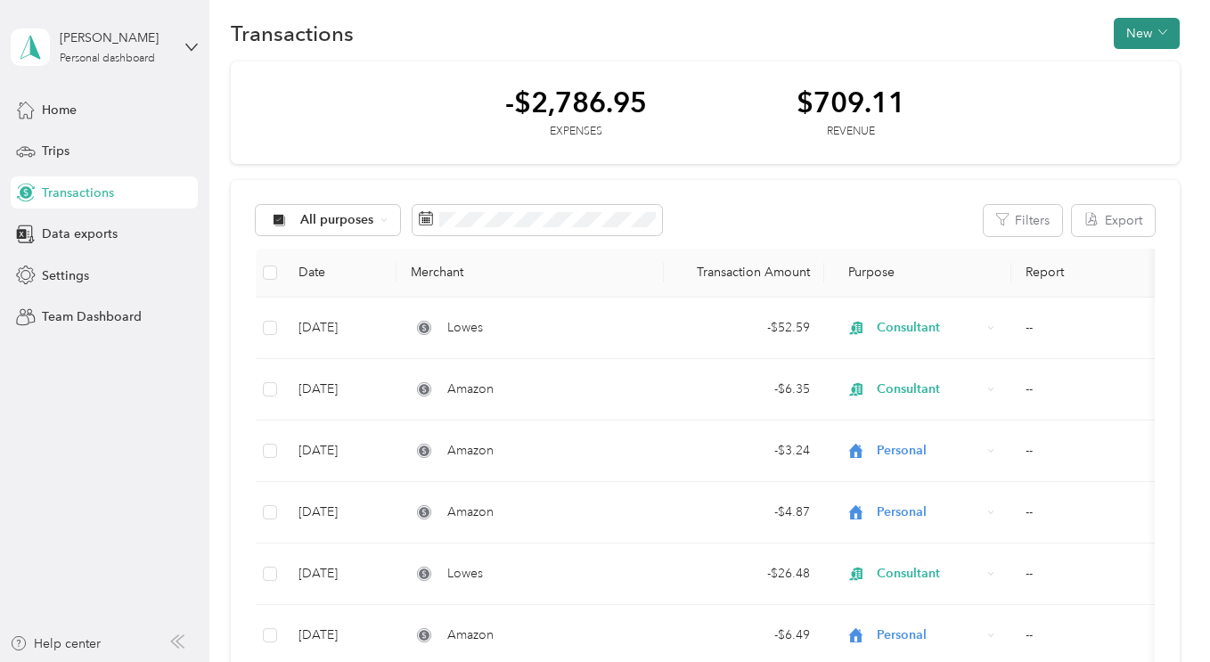
click at [1136, 35] on button "New" at bounding box center [1147, 33] width 66 height 31
click at [1124, 63] on span "Expense" at bounding box center [1138, 67] width 48 height 19
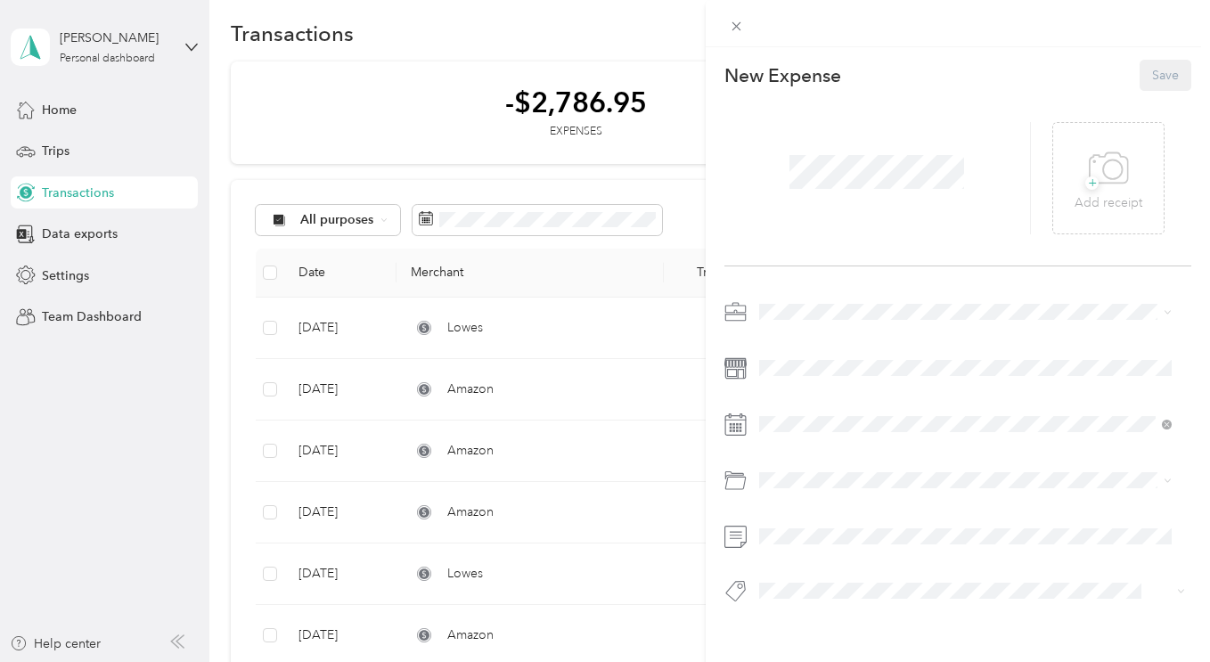
click at [1124, 63] on div "New Expense Save" at bounding box center [957, 75] width 467 height 31
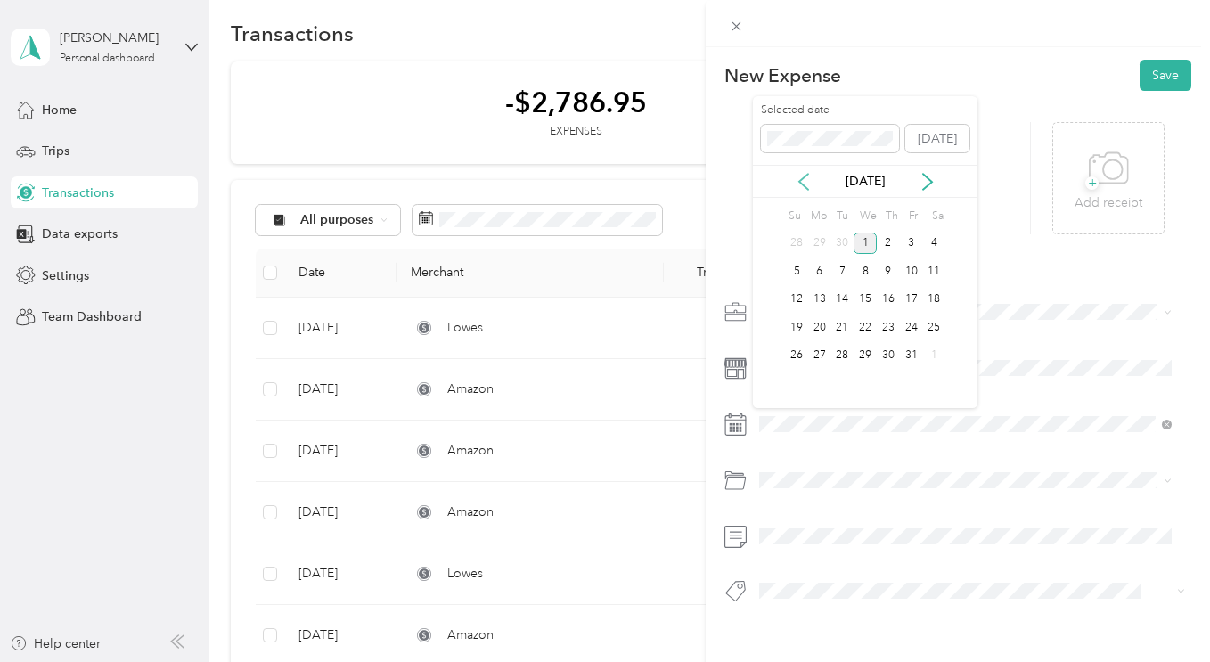
click at [811, 187] on icon at bounding box center [804, 182] width 18 height 18
click at [844, 297] on div "16" at bounding box center [842, 300] width 23 height 22
click at [815, 267] on div "Personal" at bounding box center [965, 263] width 400 height 19
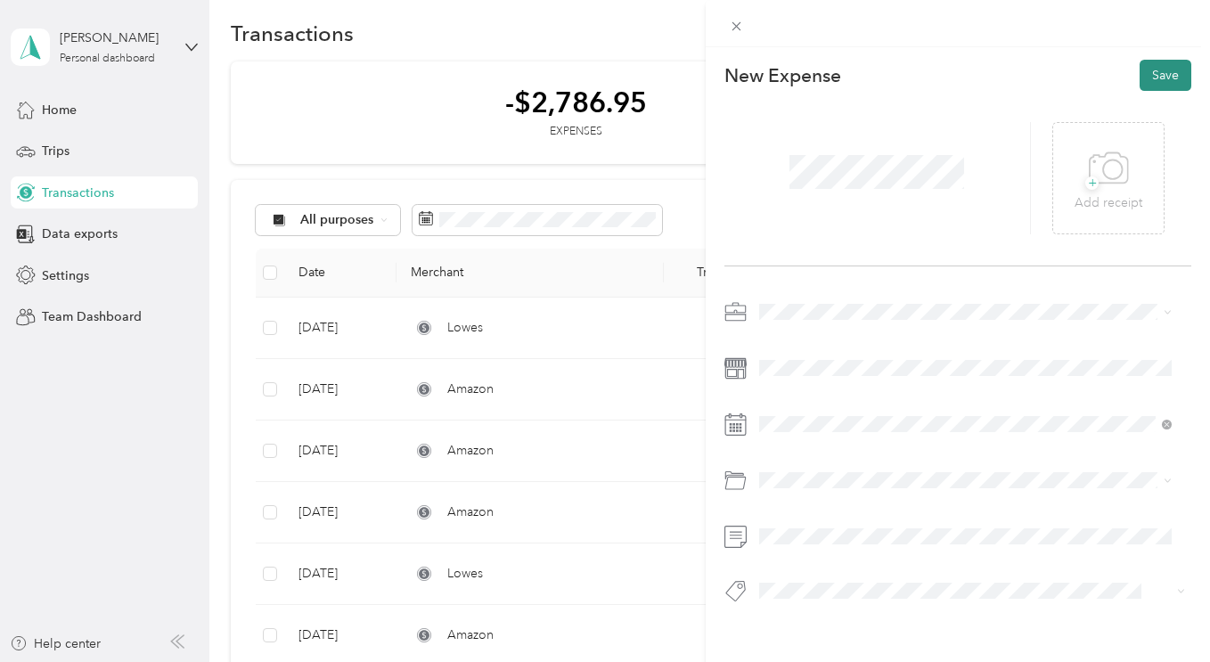
click at [1147, 82] on button "Save" at bounding box center [1166, 75] width 52 height 31
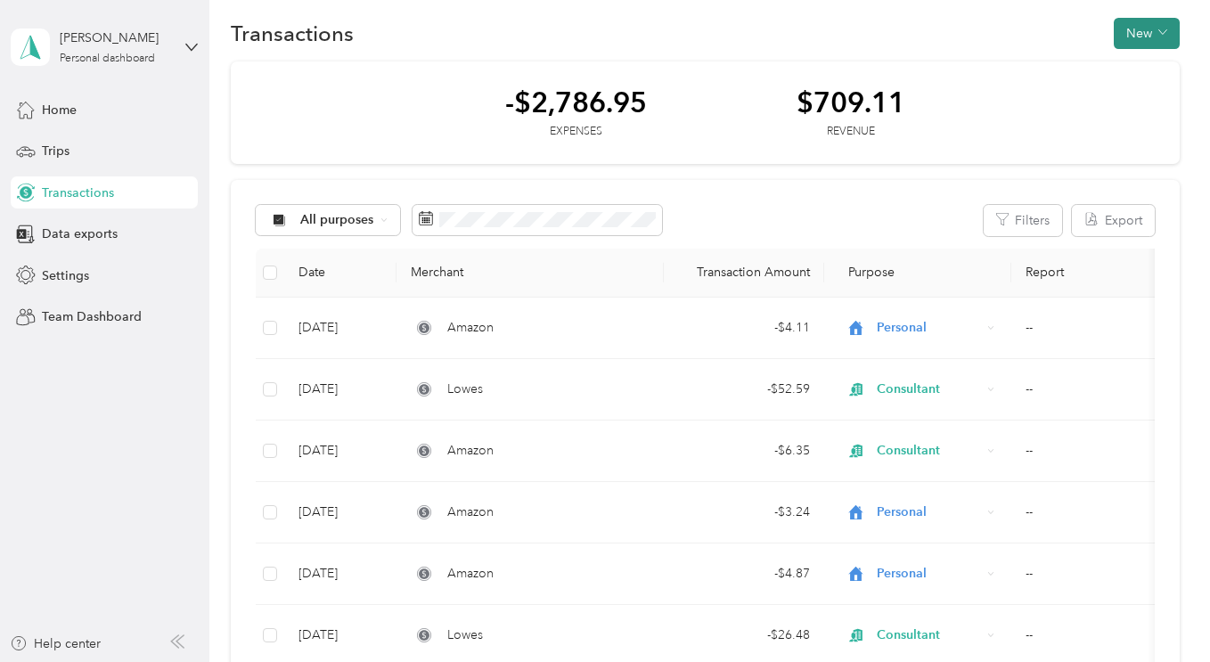
click at [1166, 31] on button "New" at bounding box center [1147, 33] width 66 height 31
click at [1141, 64] on span "Expense" at bounding box center [1138, 67] width 48 height 19
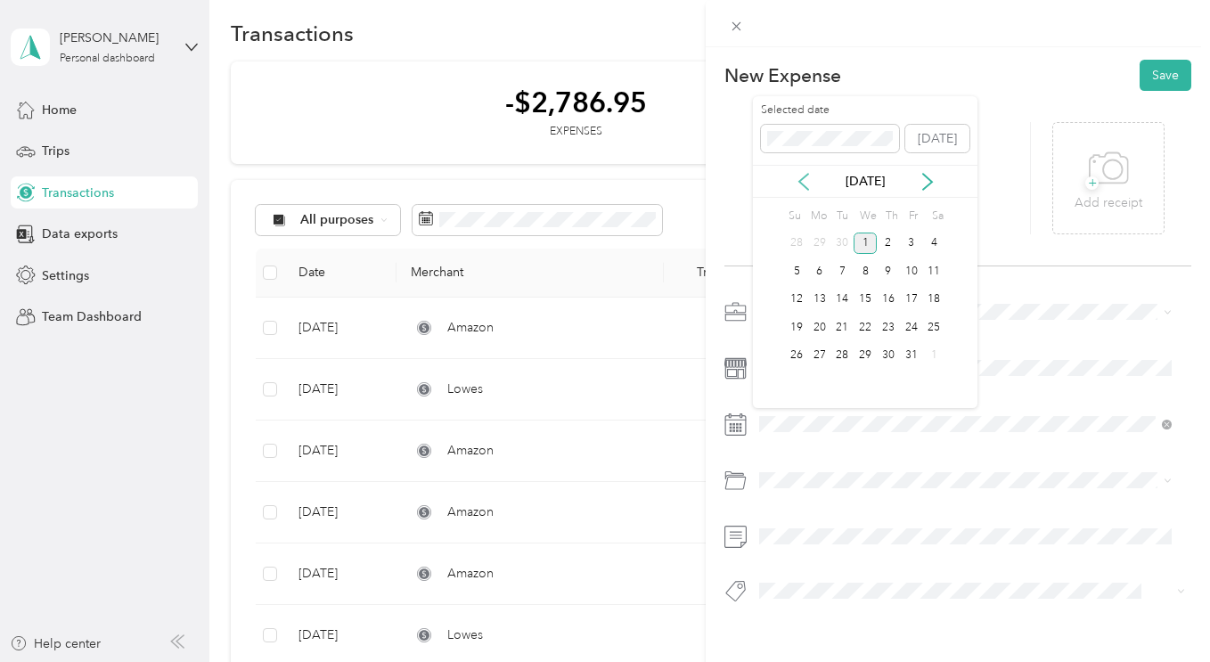
click at [802, 176] on icon at bounding box center [804, 182] width 18 height 18
click at [909, 332] on div "26" at bounding box center [911, 327] width 23 height 22
click at [909, 332] on div "Su Mo Tu We Th Fr Sa 31 1 2 3 4 5 6 7 8 9 10 11 12 13 14 15 16 17 18 19 20 21 2…" at bounding box center [865, 283] width 160 height 166
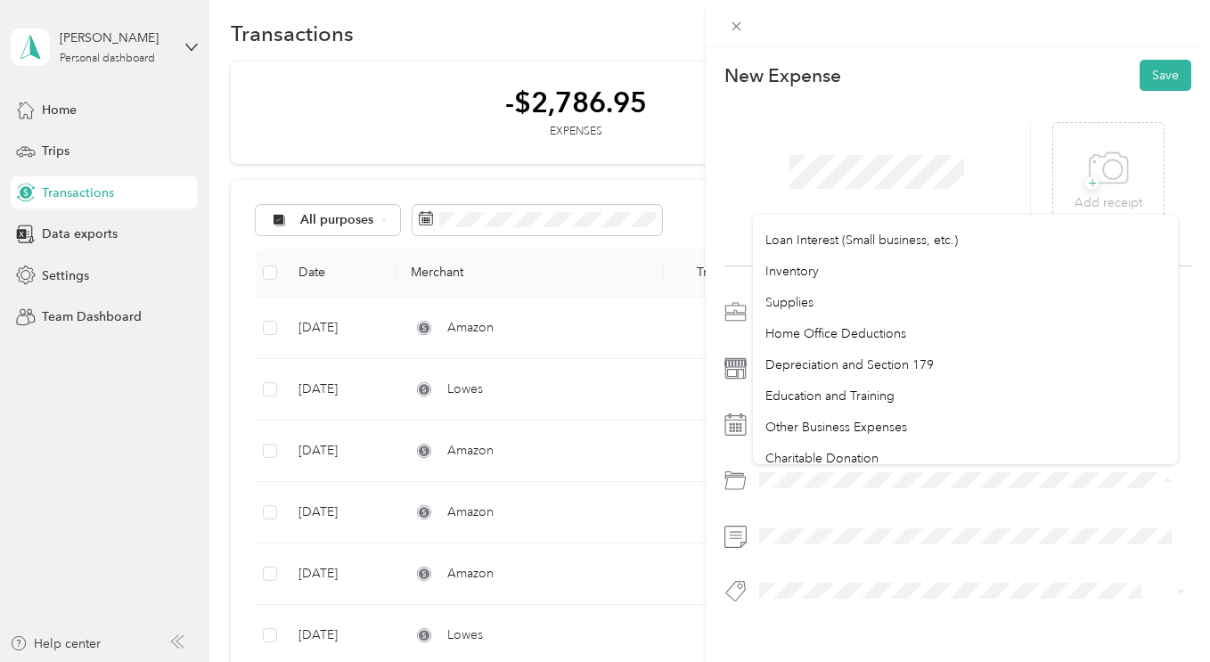
scroll to position [1048, 0]
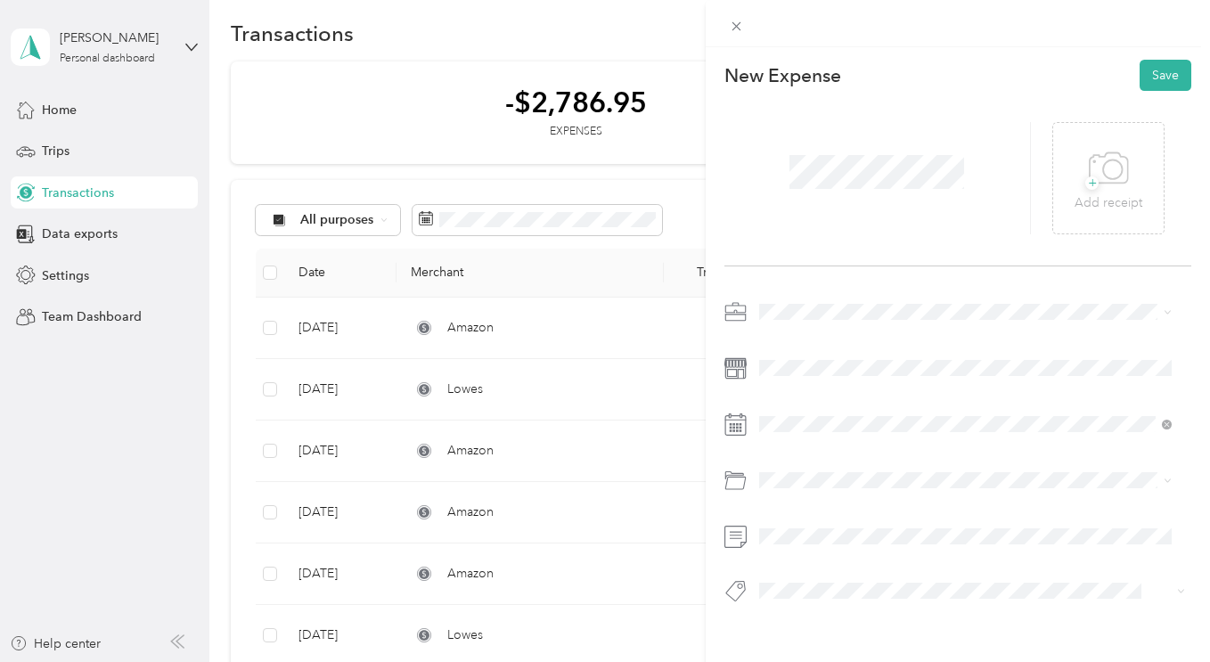
click at [876, 443] on span "Charitable Donation" at bounding box center [821, 447] width 113 height 15
click at [787, 540] on div at bounding box center [957, 457] width 467 height 318
click at [1150, 74] on button "Save" at bounding box center [1166, 75] width 52 height 31
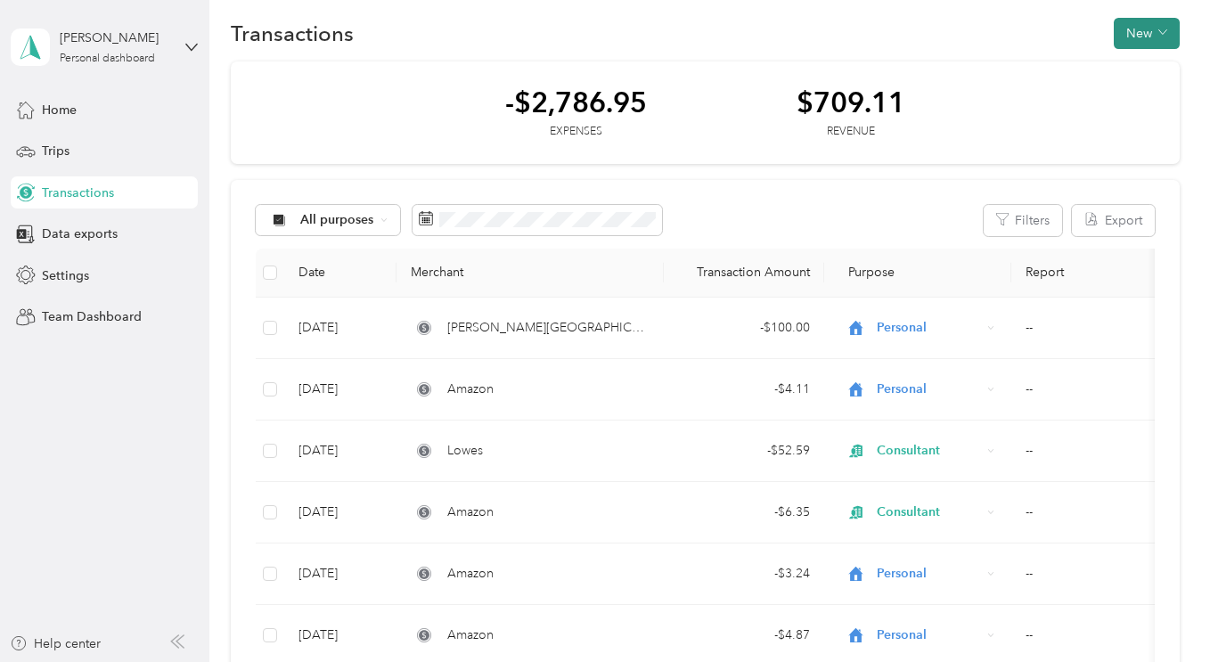
click at [1147, 31] on button "New" at bounding box center [1147, 33] width 66 height 31
click at [1133, 65] on span "Expense" at bounding box center [1138, 67] width 48 height 19
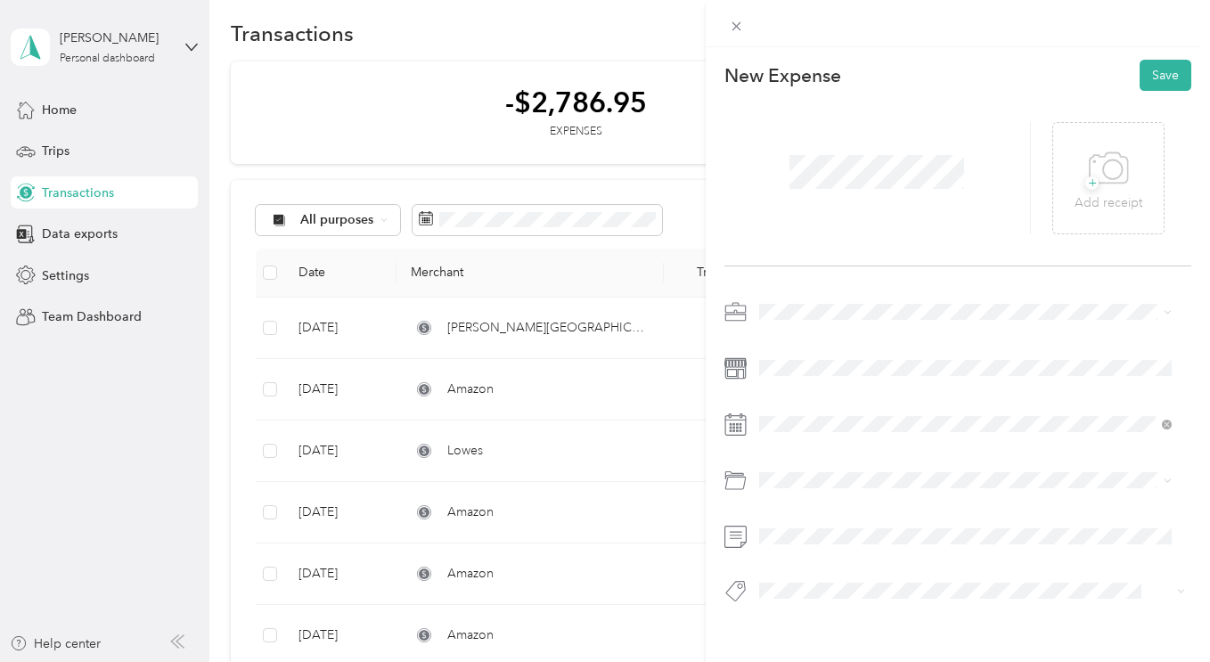
click at [788, 402] on span "Consultant" at bounding box center [795, 400] width 60 height 15
click at [808, 306] on li "supplies" at bounding box center [965, 295] width 425 height 31
click at [1142, 63] on button "Save" at bounding box center [1166, 75] width 52 height 31
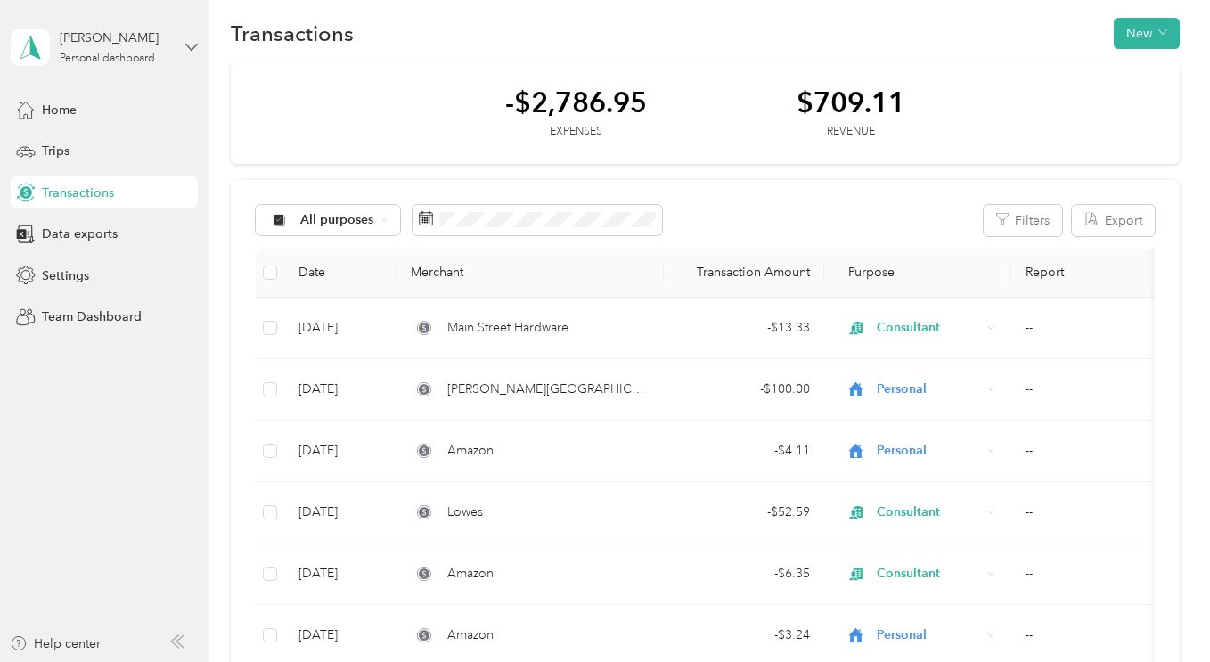
click at [188, 48] on icon at bounding box center [191, 47] width 12 height 12
click at [76, 155] on div "You’re signed in as [EMAIL_ADDRESS][DOMAIN_NAME] Log out" at bounding box center [199, 120] width 375 height 101
click at [193, 45] on icon at bounding box center [191, 47] width 12 height 12
click at [59, 139] on div "Log out" at bounding box center [61, 136] width 69 height 19
